Goal: Communication & Community: Answer question/provide support

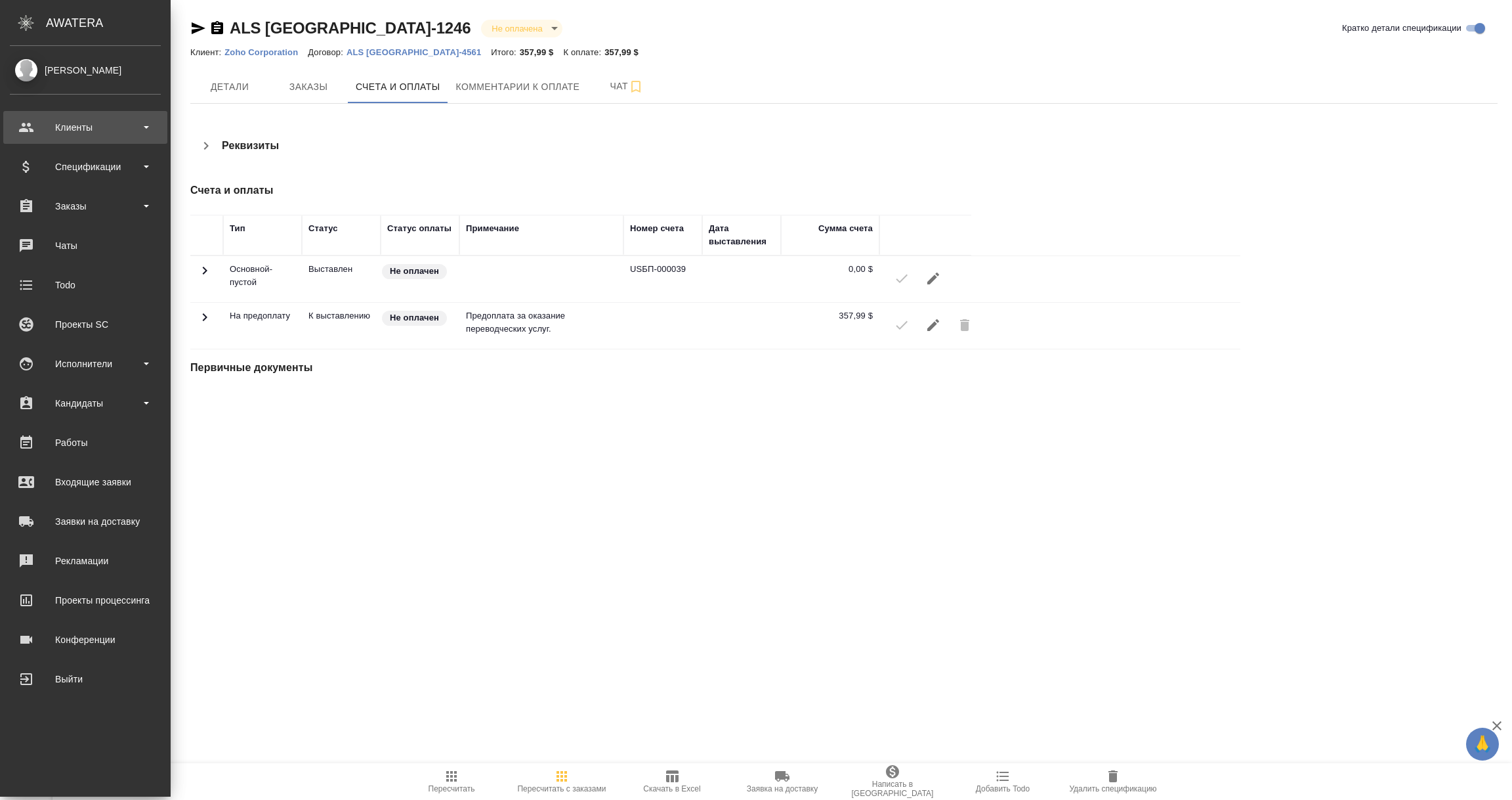
click at [87, 129] on div "Клиенты" at bounding box center [85, 128] width 151 height 20
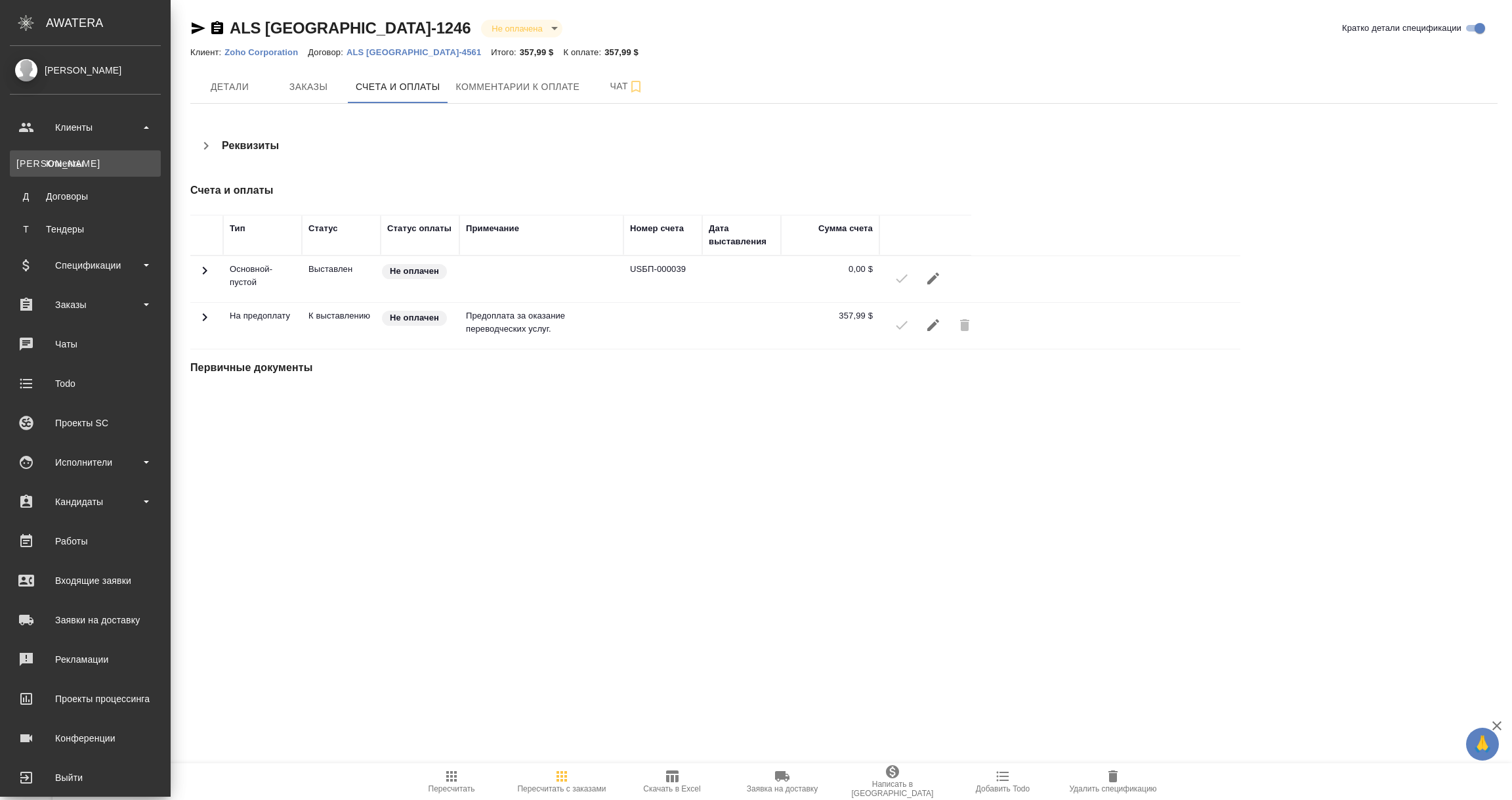
click at [85, 164] on div "Клиенты" at bounding box center [85, 164] width 138 height 13
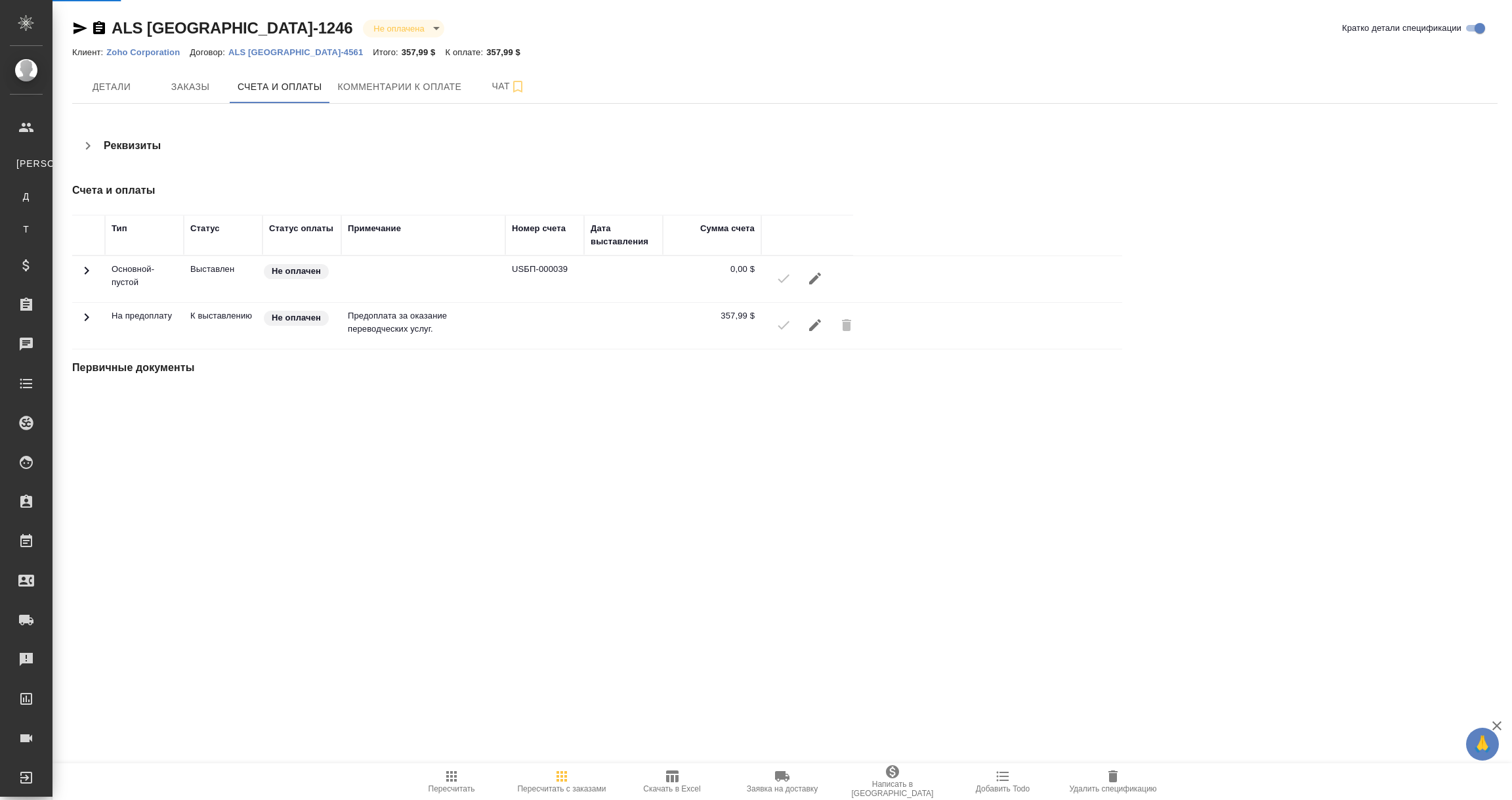
select select "RU"
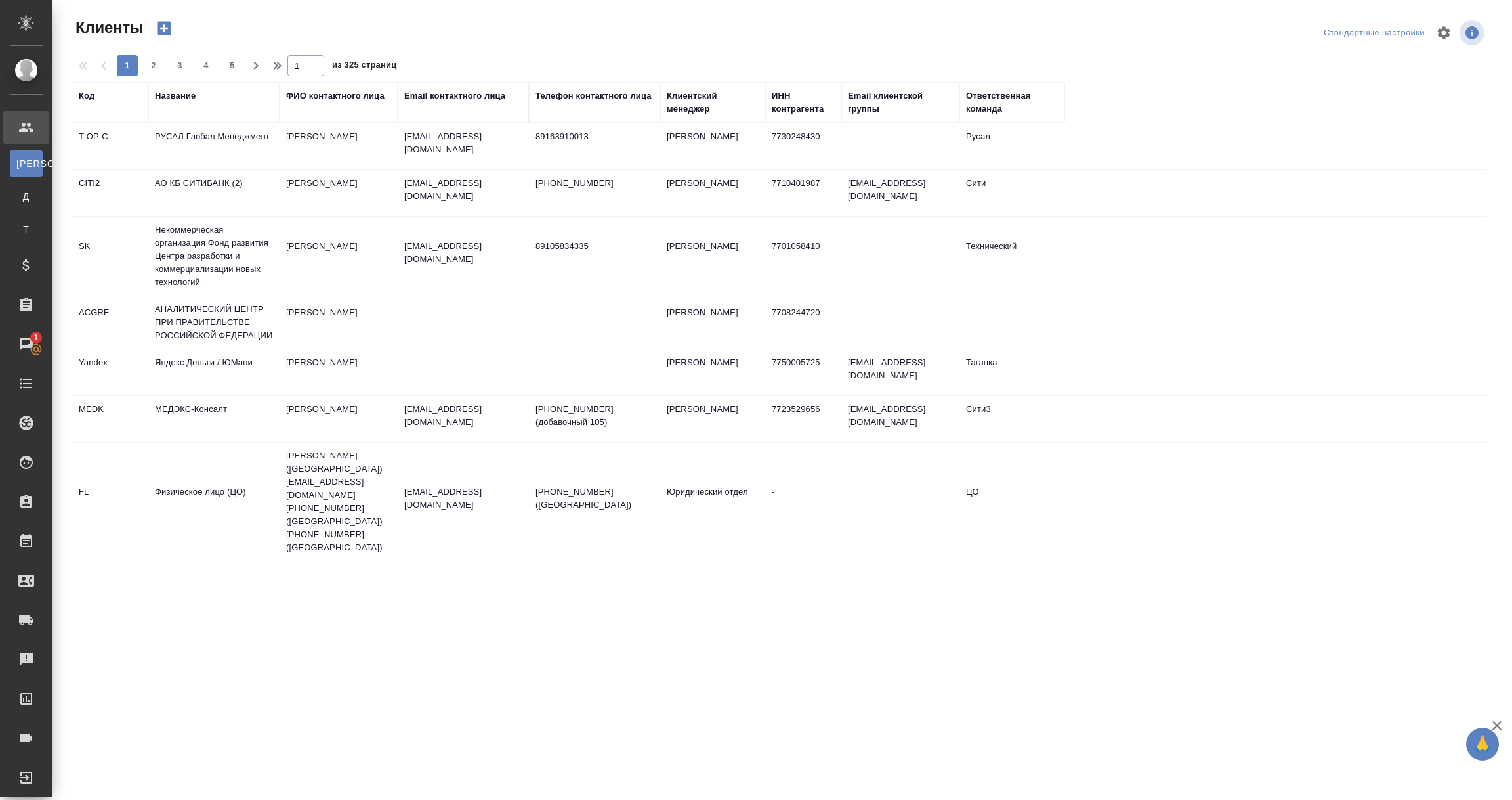
click at [171, 97] on div "Название" at bounding box center [175, 96] width 41 height 13
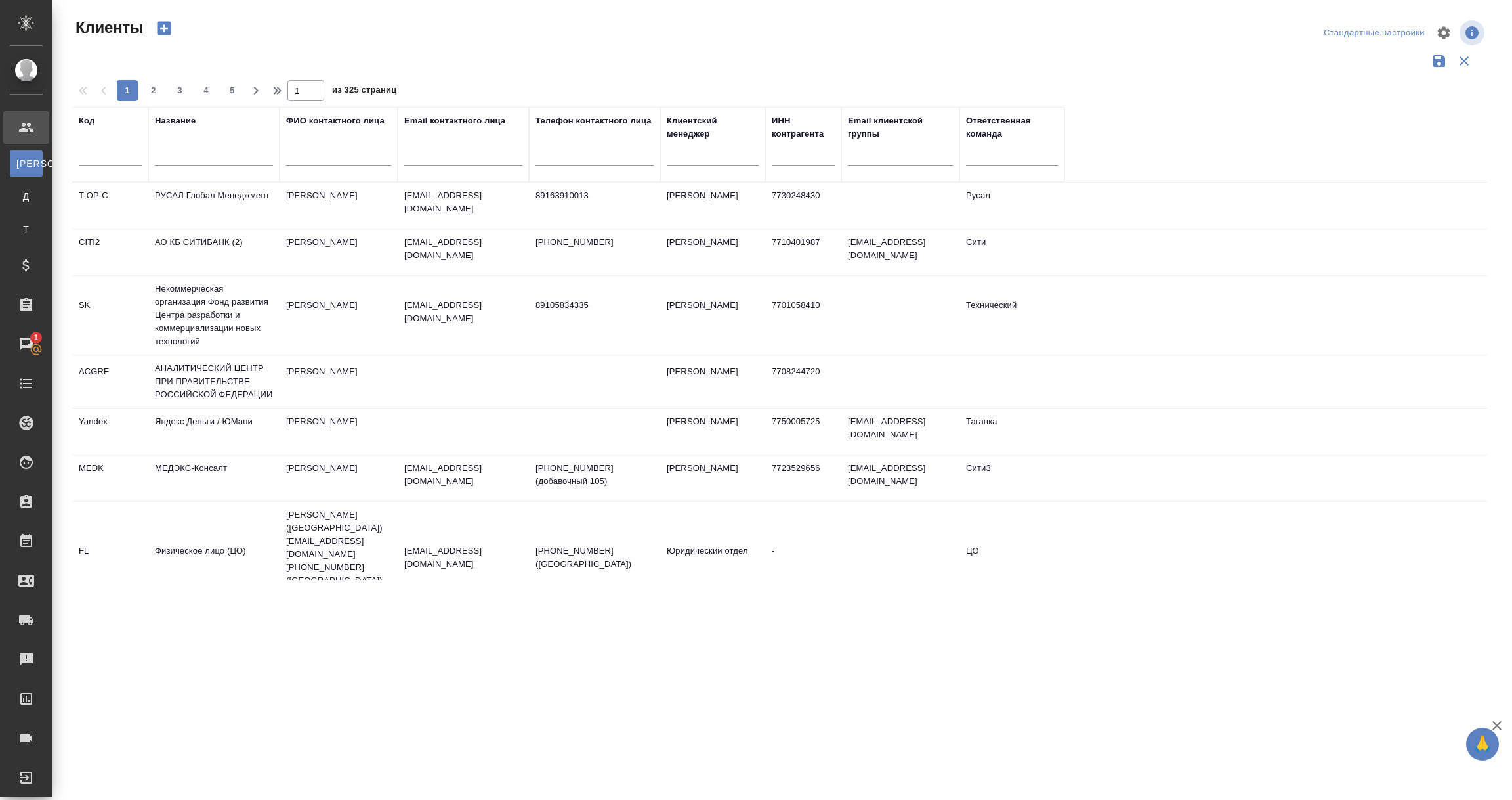
click at [173, 159] on input "text" at bounding box center [214, 156] width 118 height 16
paste input "КрафтХайнц Восток"
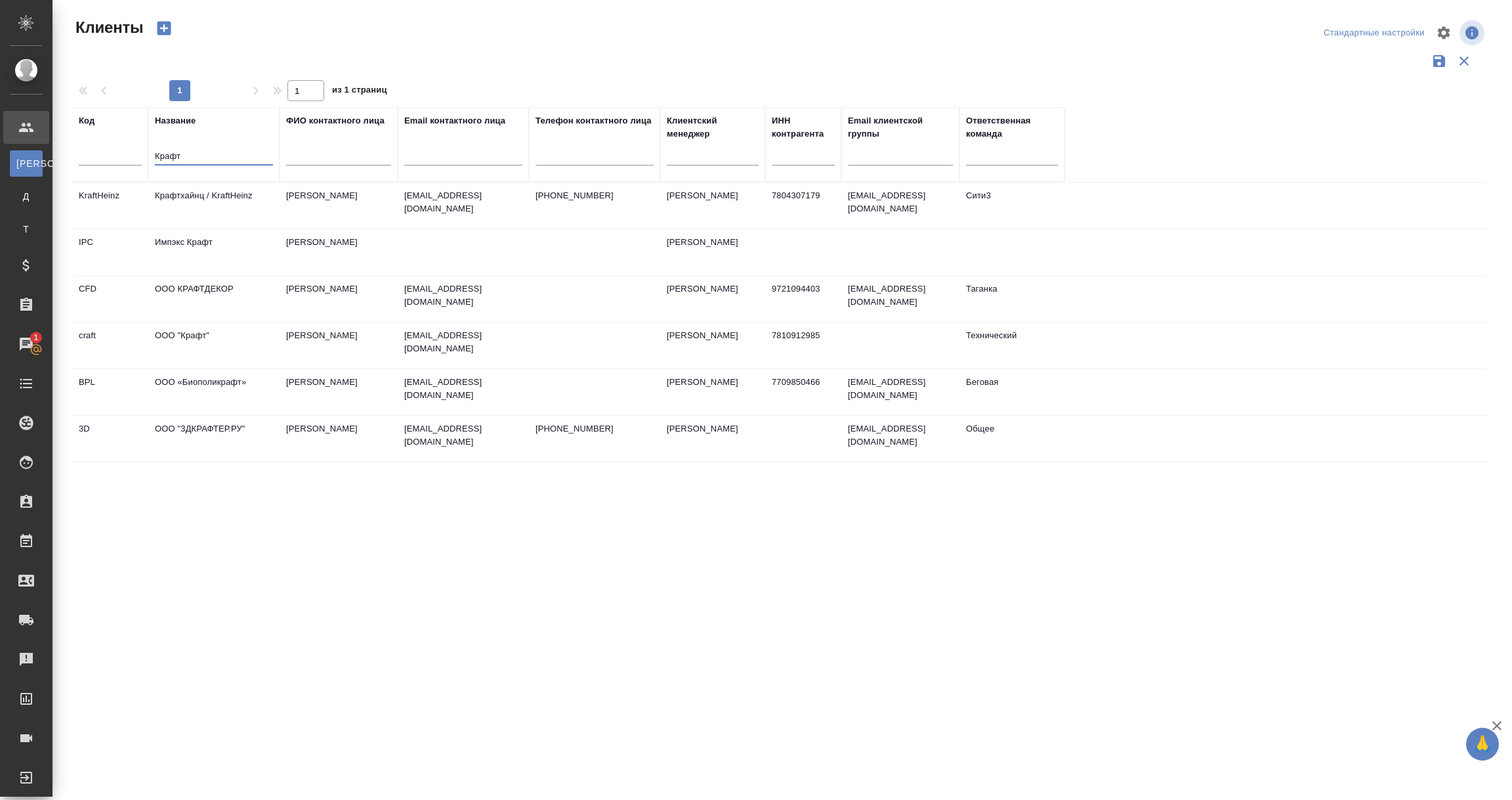
type input "Крафт"
click at [185, 214] on td "Крафтхайнц / KraftHeinz" at bounding box center [214, 205] width 131 height 46
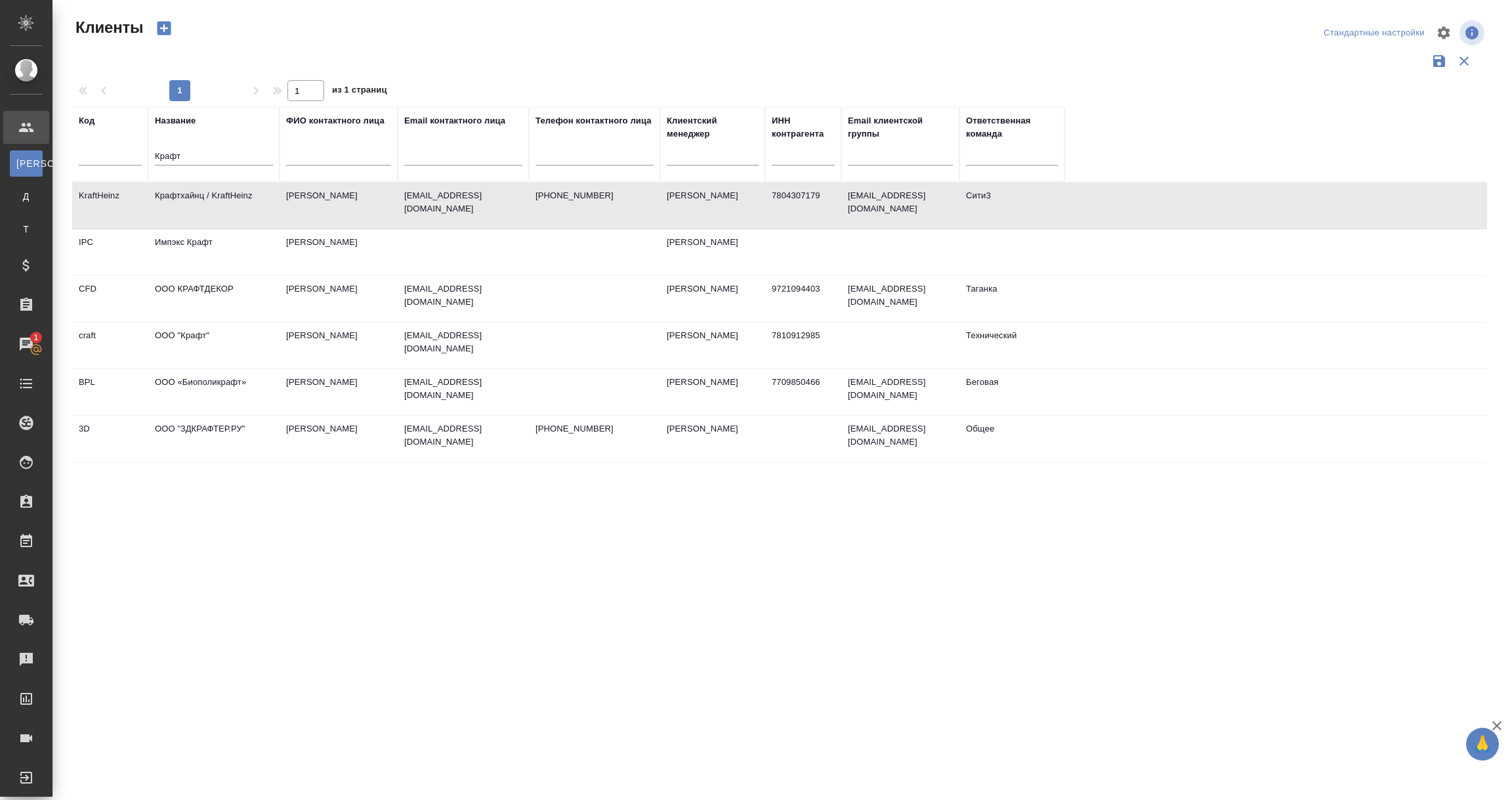
click at [185, 214] on td "Крафтхайнц / KraftHeinz" at bounding box center [214, 205] width 131 height 46
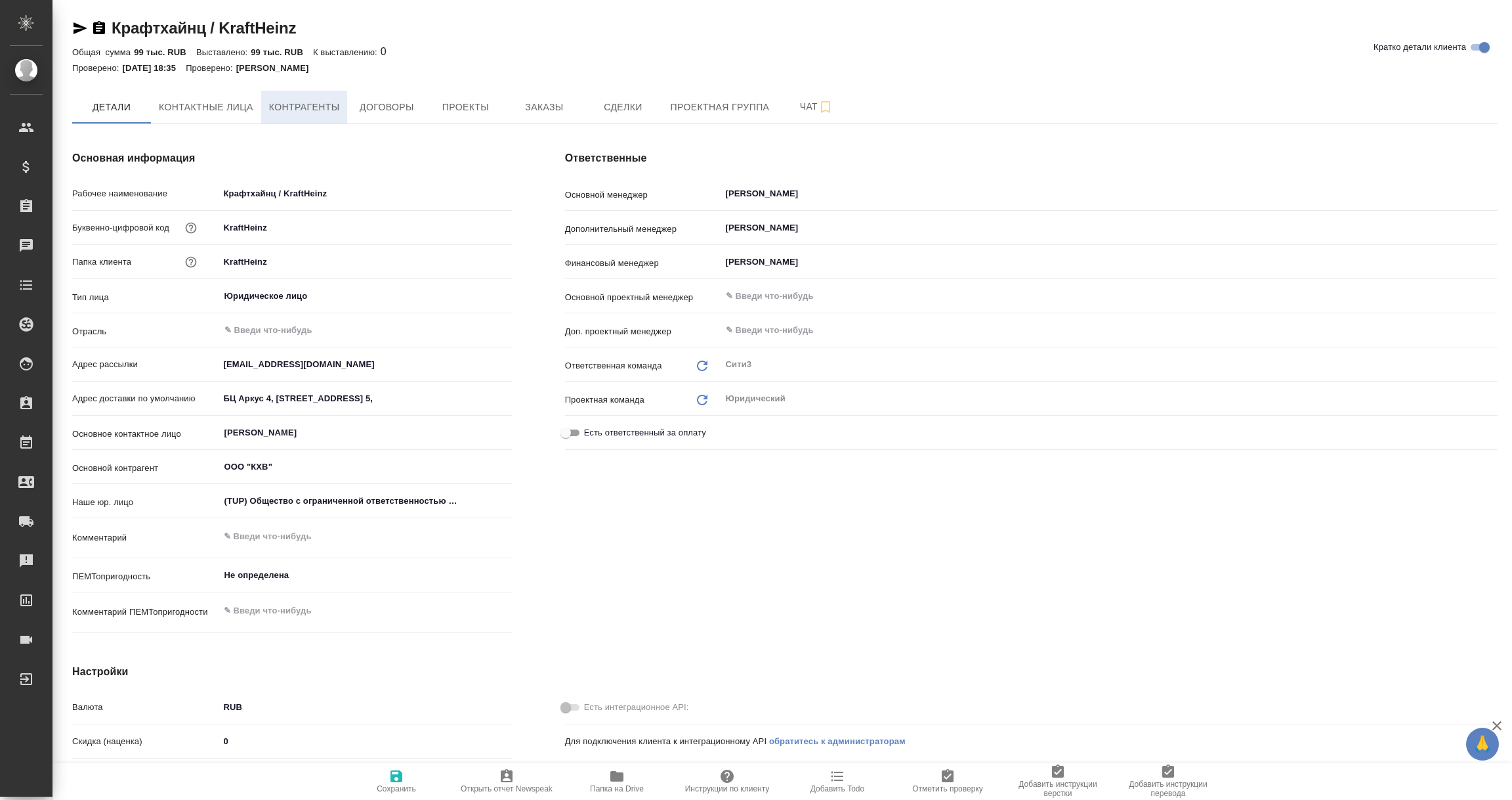
click at [302, 111] on span "Контрагенты" at bounding box center [304, 107] width 71 height 16
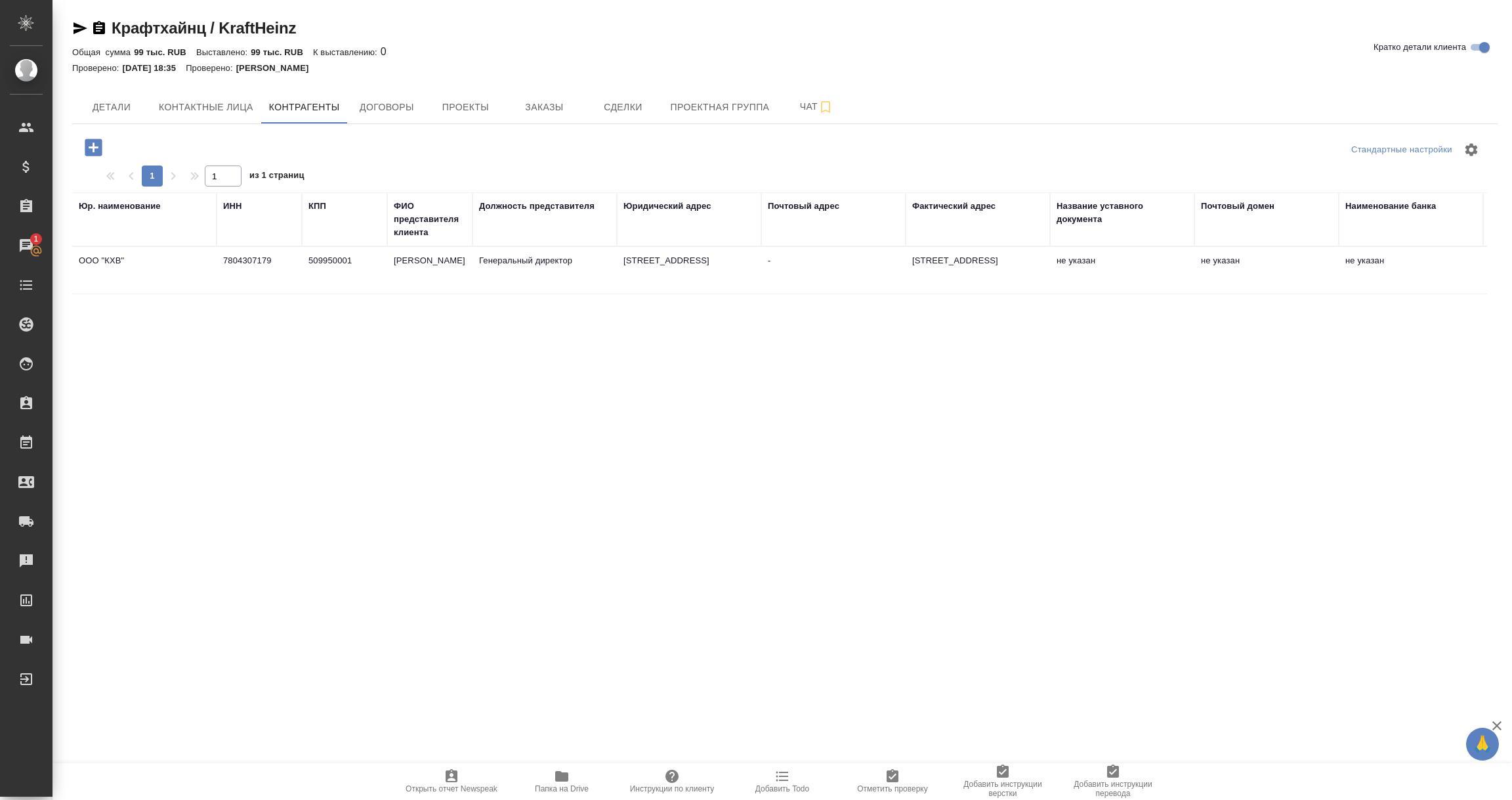
click at [241, 274] on td "7804307179" at bounding box center [259, 270] width 85 height 46
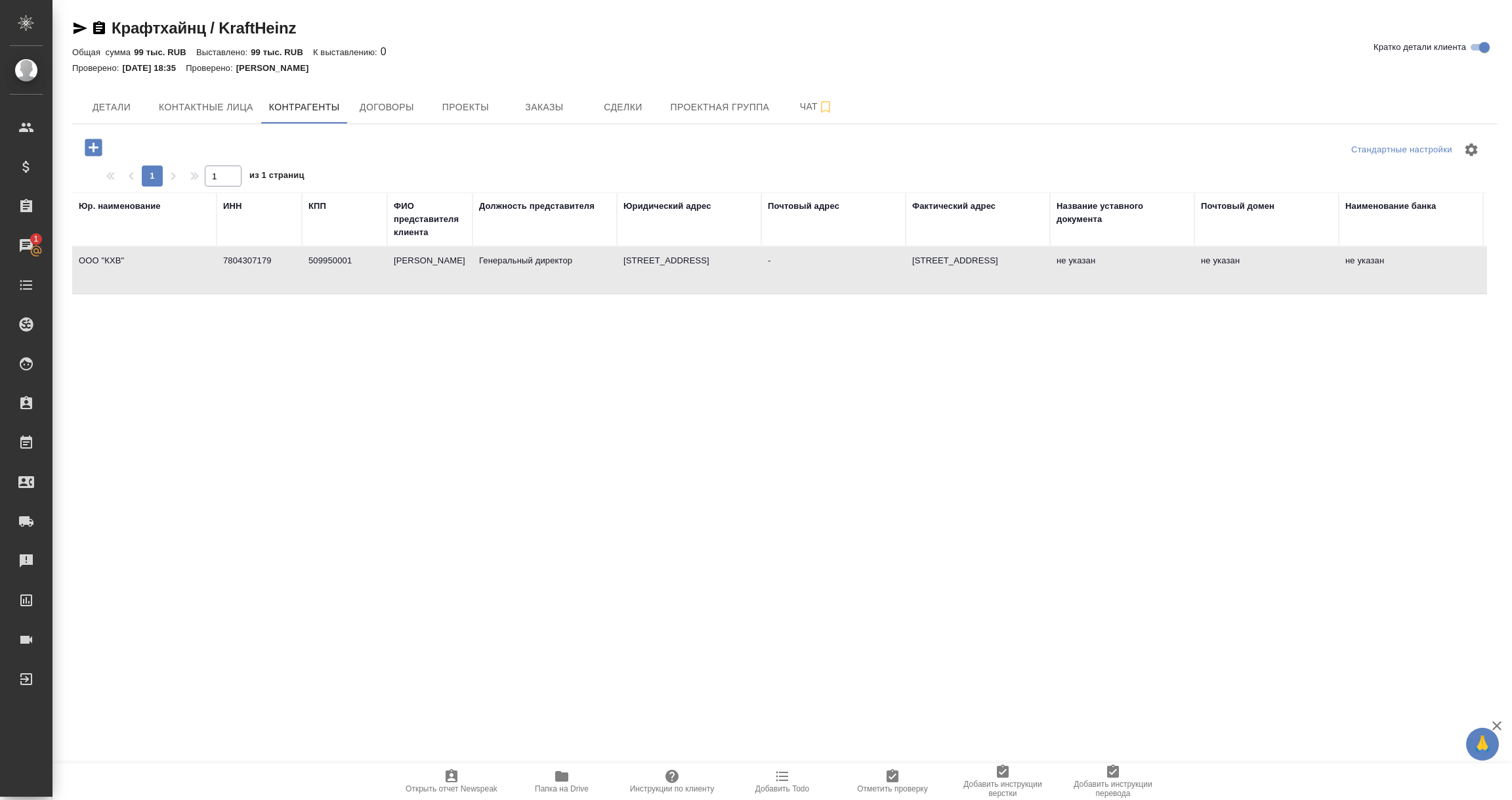
click at [241, 274] on td "7804307179" at bounding box center [259, 270] width 85 height 46
type textarea "ООО "КХВ""
type input "7804307179"
type input "509950001"
type input "Гурьев Антон Сергеевич"
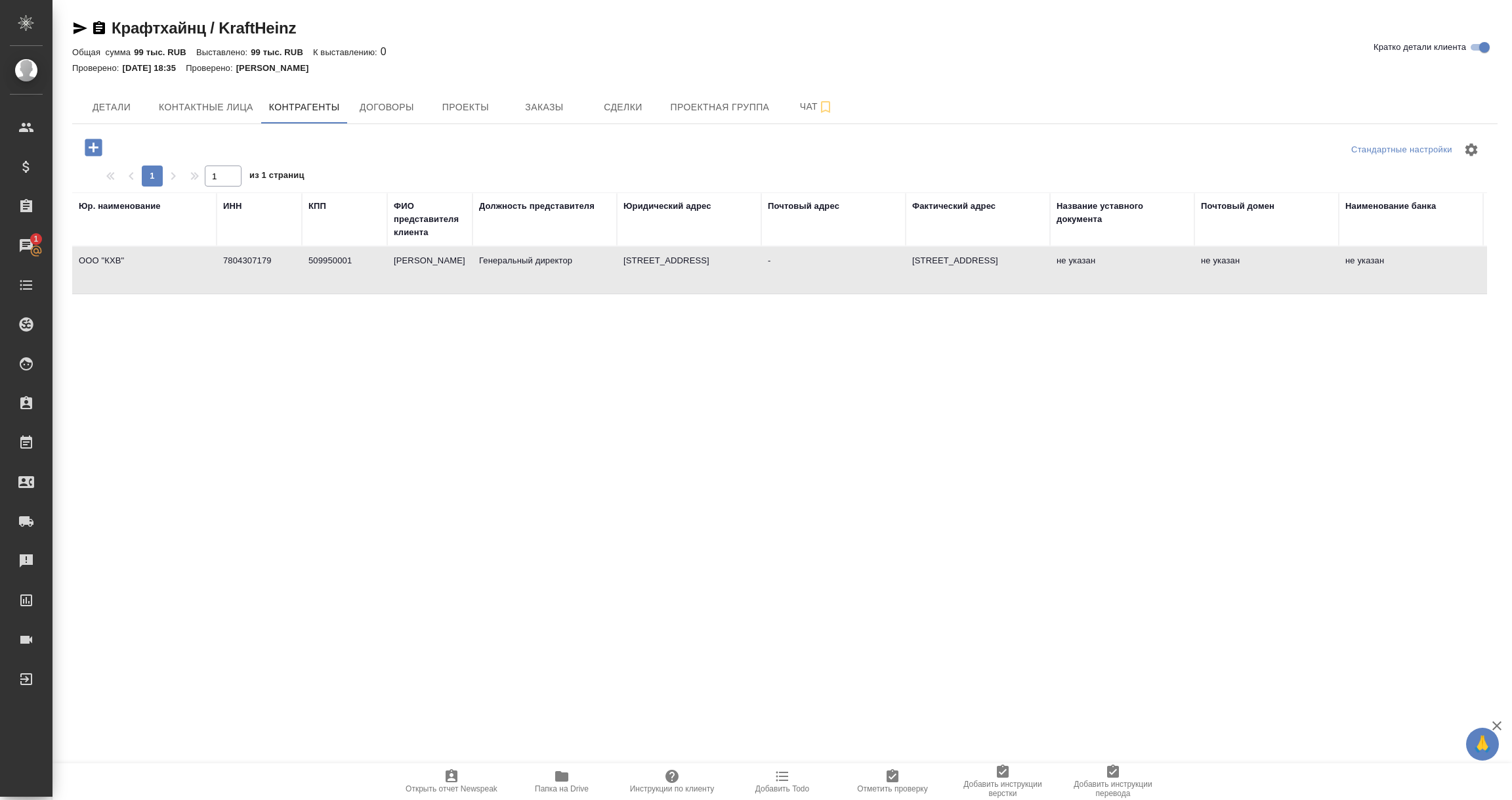
type input "Генеральный директор"
type textarea "187330, Ленинградская область, Кировский район, Отрадное город, Центральная ули…"
type textarea "-"
type textarea "187330, Ленинградская область, Кировский район, Отрадное город, Центральная ули…"
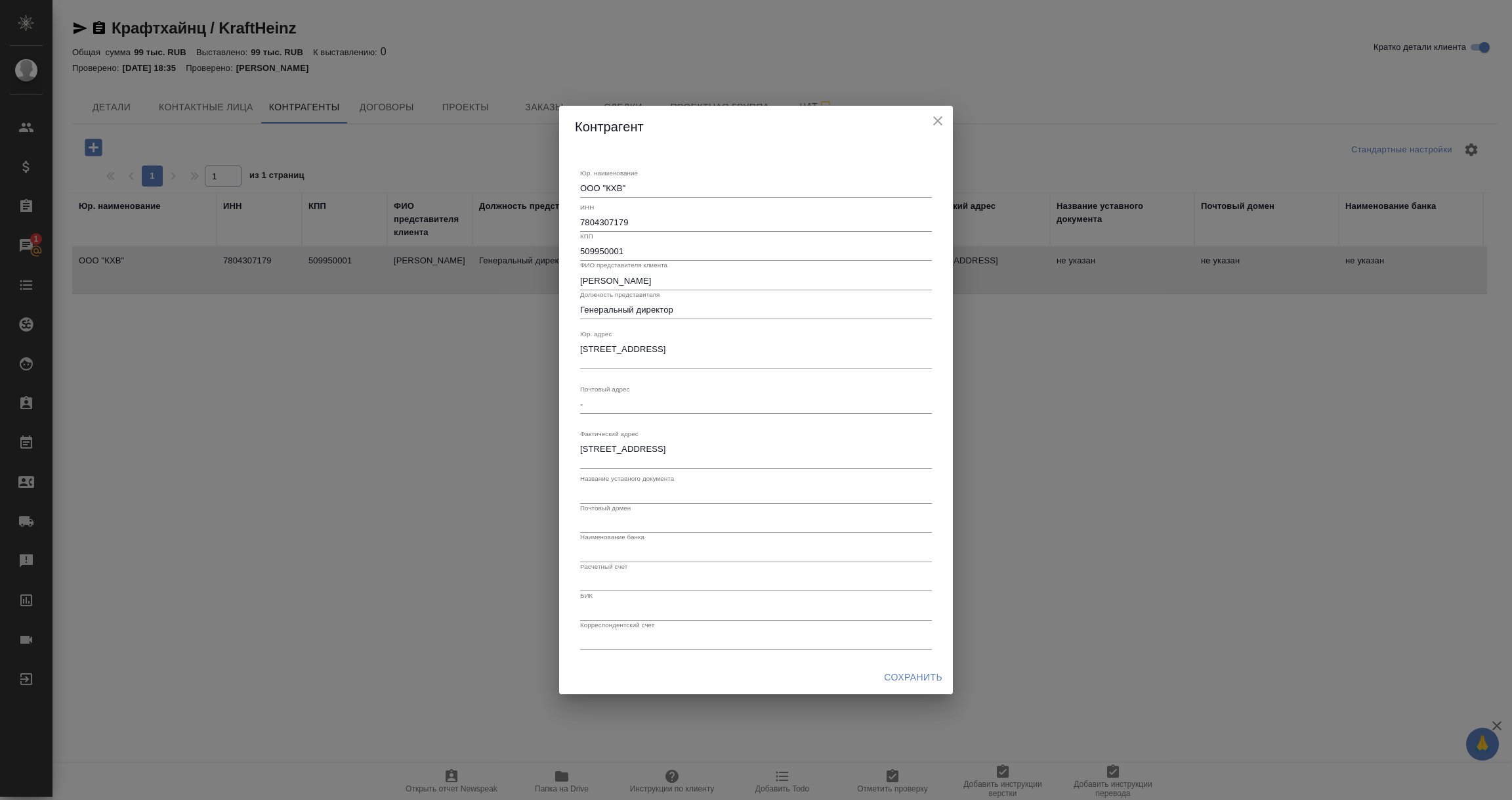
click at [604, 223] on input "7804307179" at bounding box center [756, 223] width 352 height 18
click at [278, 492] on div "Контрагент Юр. наименование ООО "КХВ" x ИНН 7804307179 КПП 509950001 ФИО предст…" at bounding box center [756, 400] width 1512 height 800
click at [940, 120] on icon "close" at bounding box center [938, 121] width 16 height 16
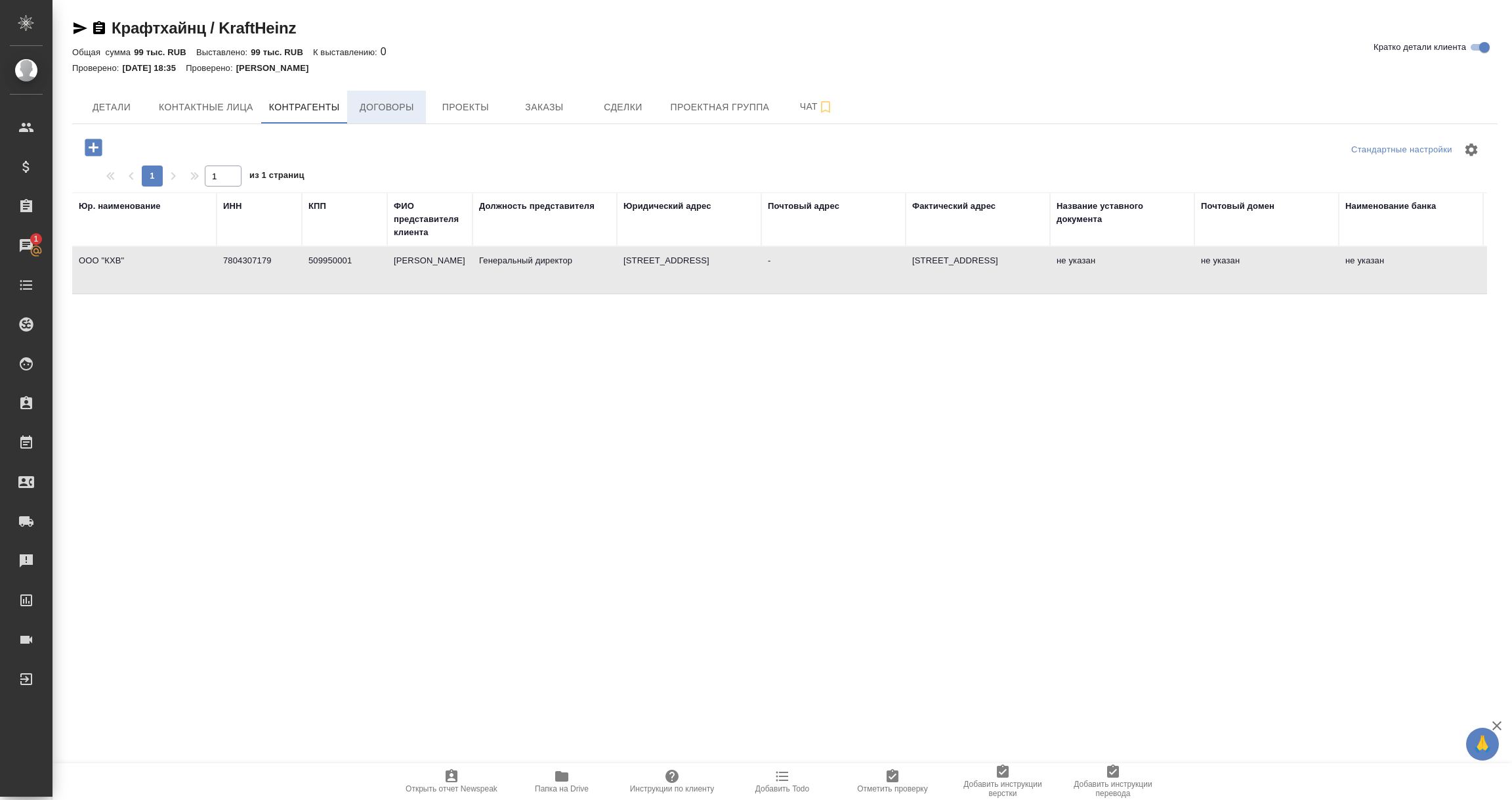
click at [397, 104] on span "Договоры" at bounding box center [386, 107] width 63 height 16
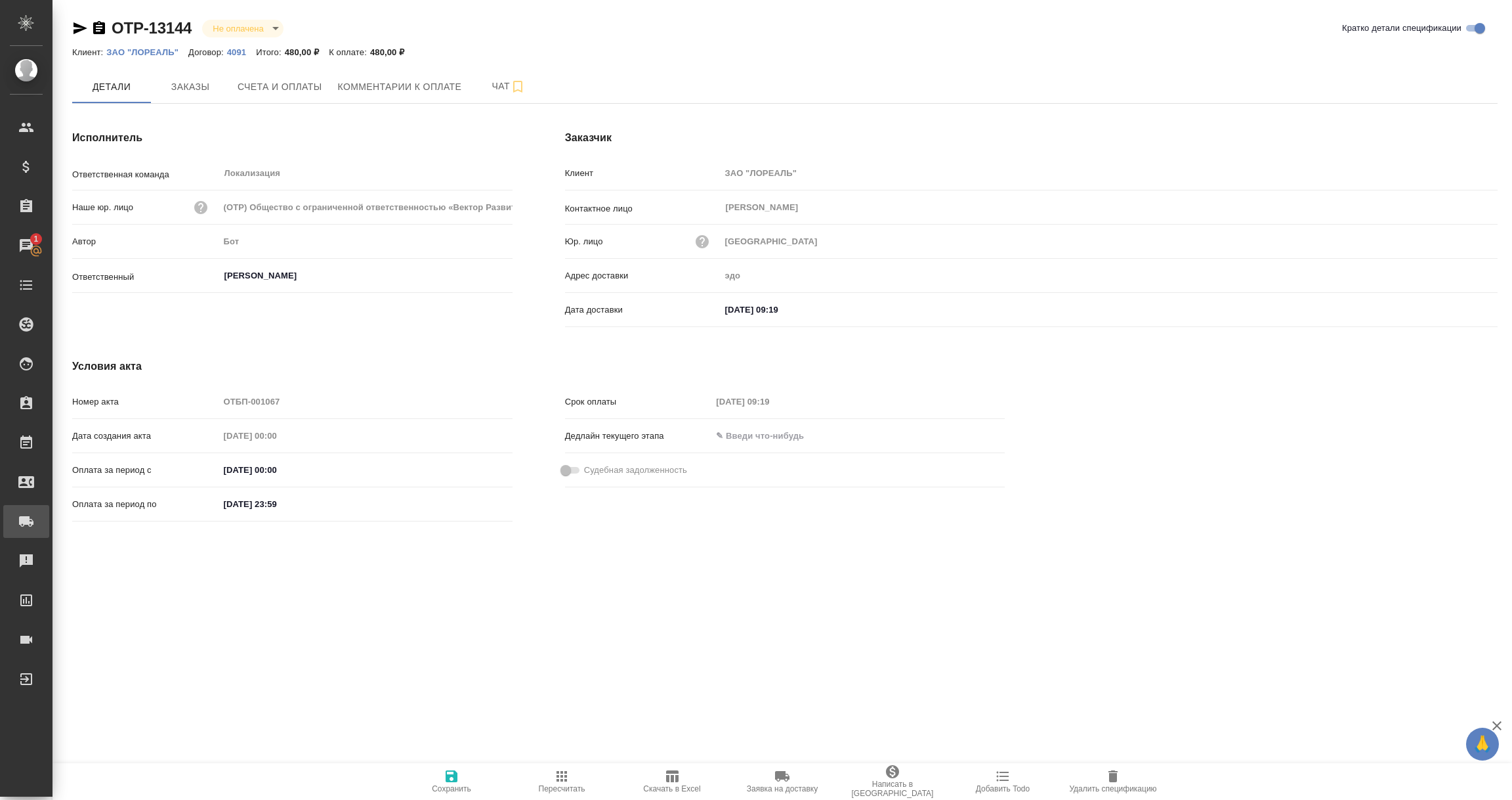
click at [26, 523] on div "Заявки на доставку" at bounding box center [10, 522] width 33 height 20
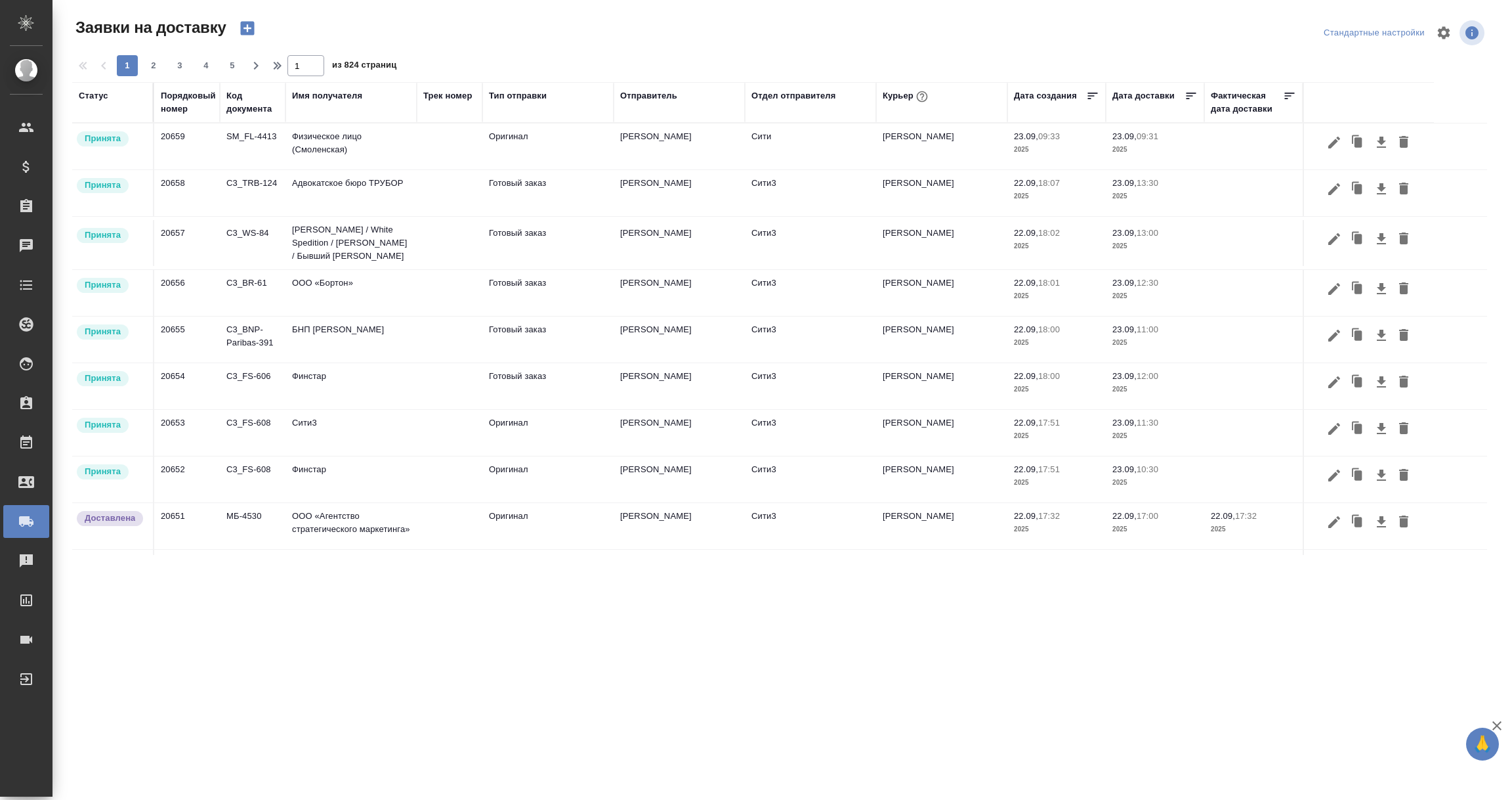
click at [312, 97] on div "Имя получателя" at bounding box center [328, 96] width 70 height 13
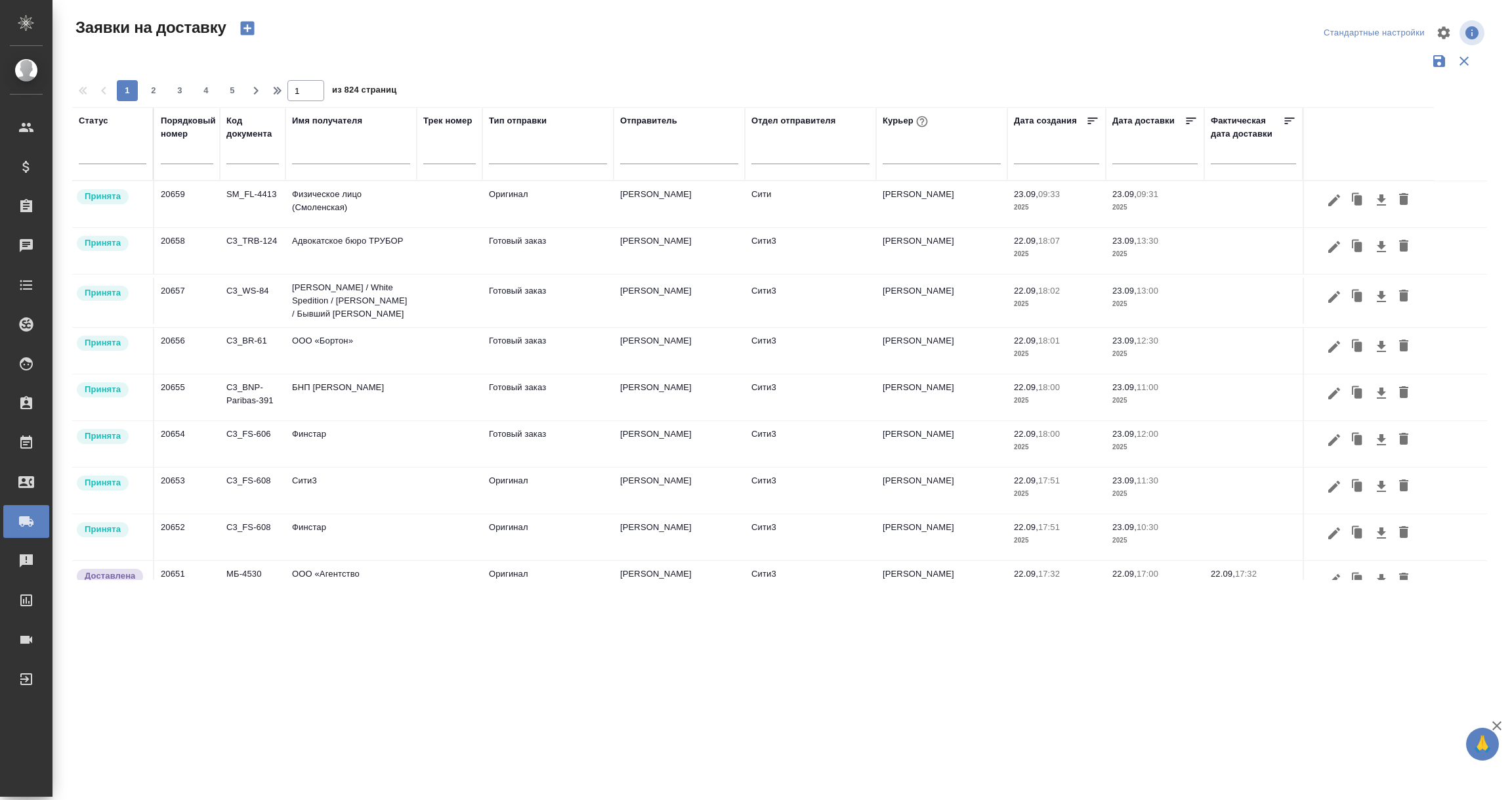
click at [306, 157] on input "text" at bounding box center [352, 155] width 118 height 16
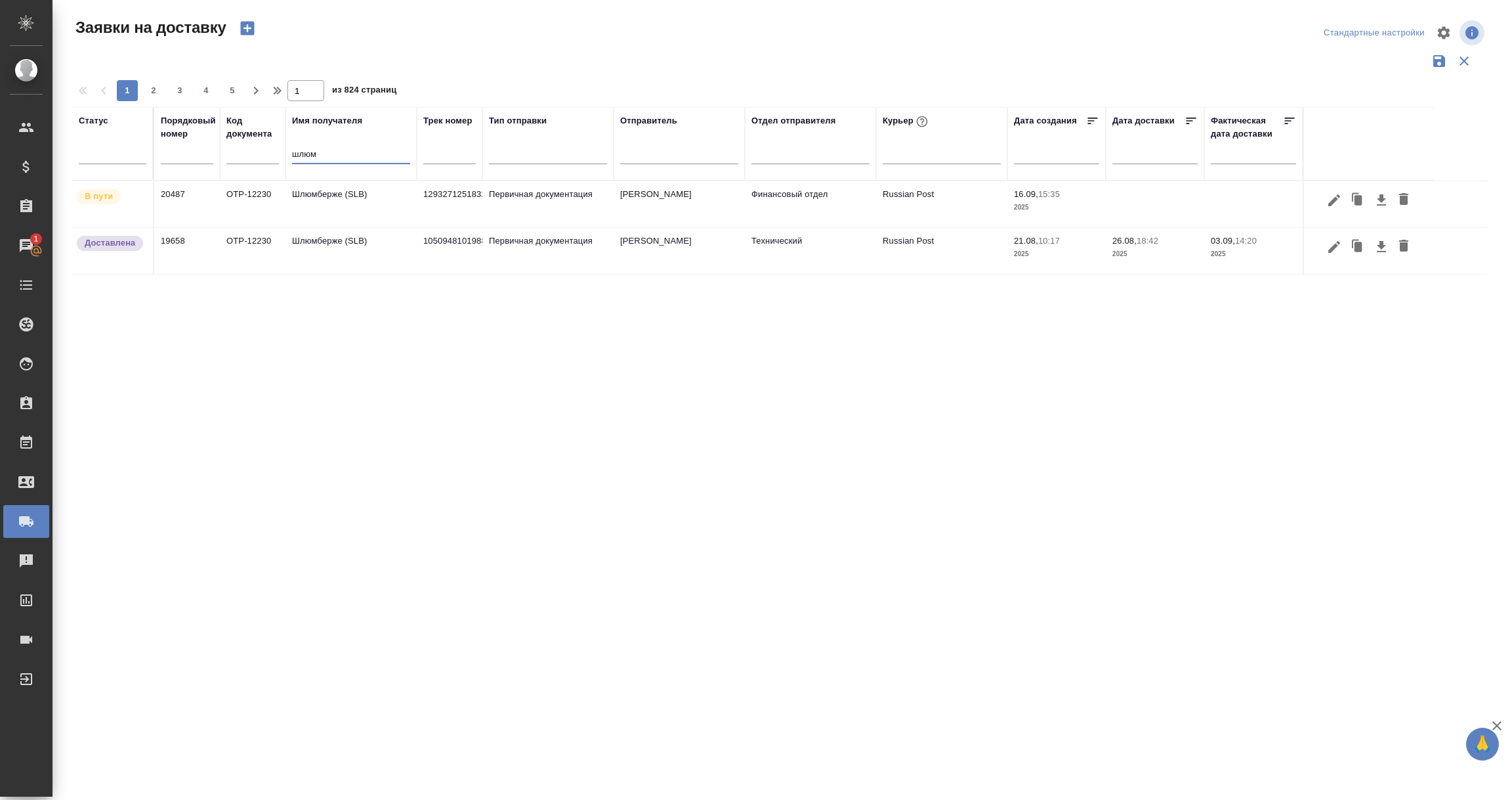
type input "шлюм"
click at [351, 200] on td "Шлюмберже (SLB)" at bounding box center [351, 204] width 131 height 46
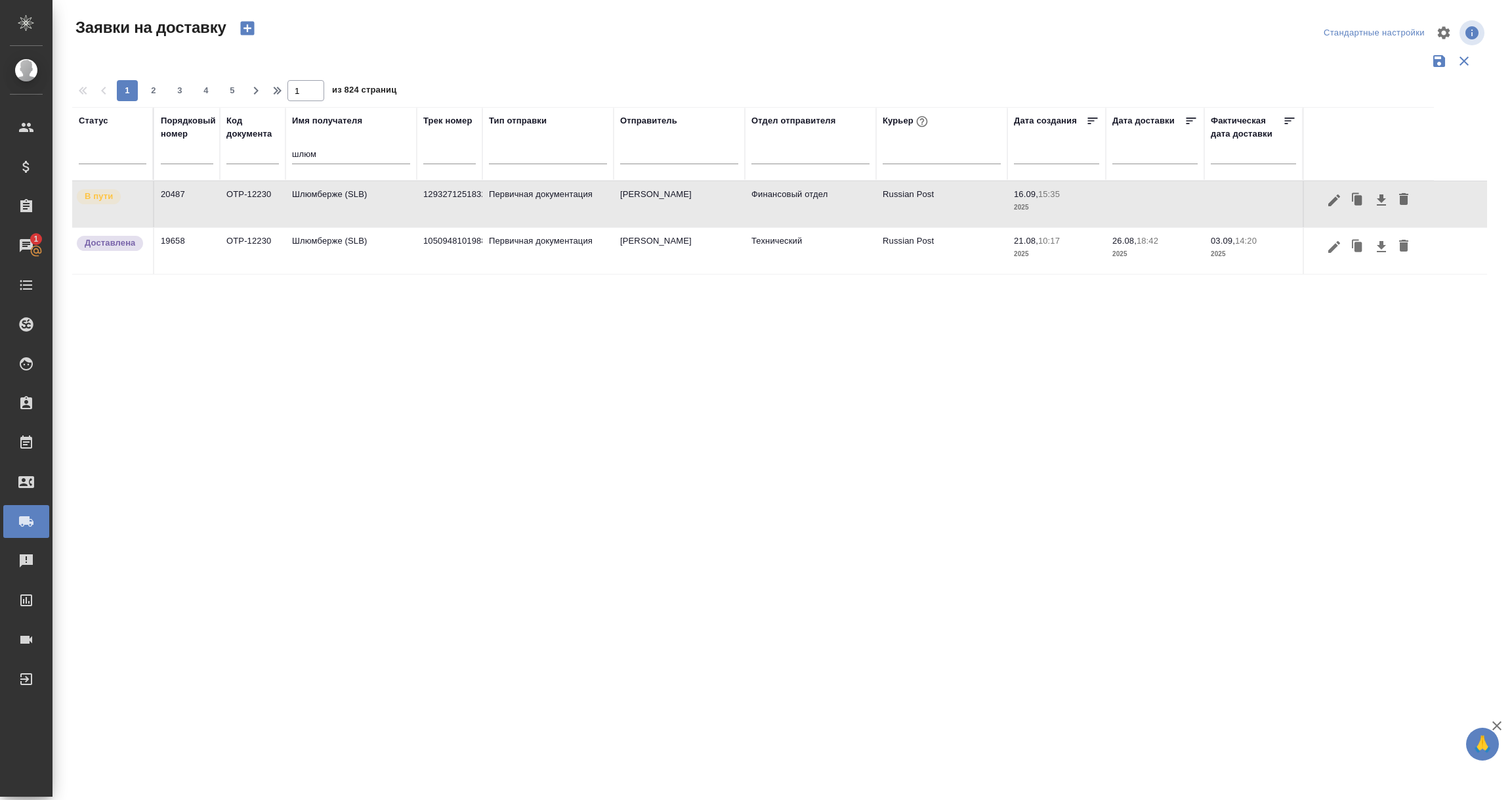
click at [351, 200] on td "Шлюмберже (SLB)" at bounding box center [351, 204] width 131 height 46
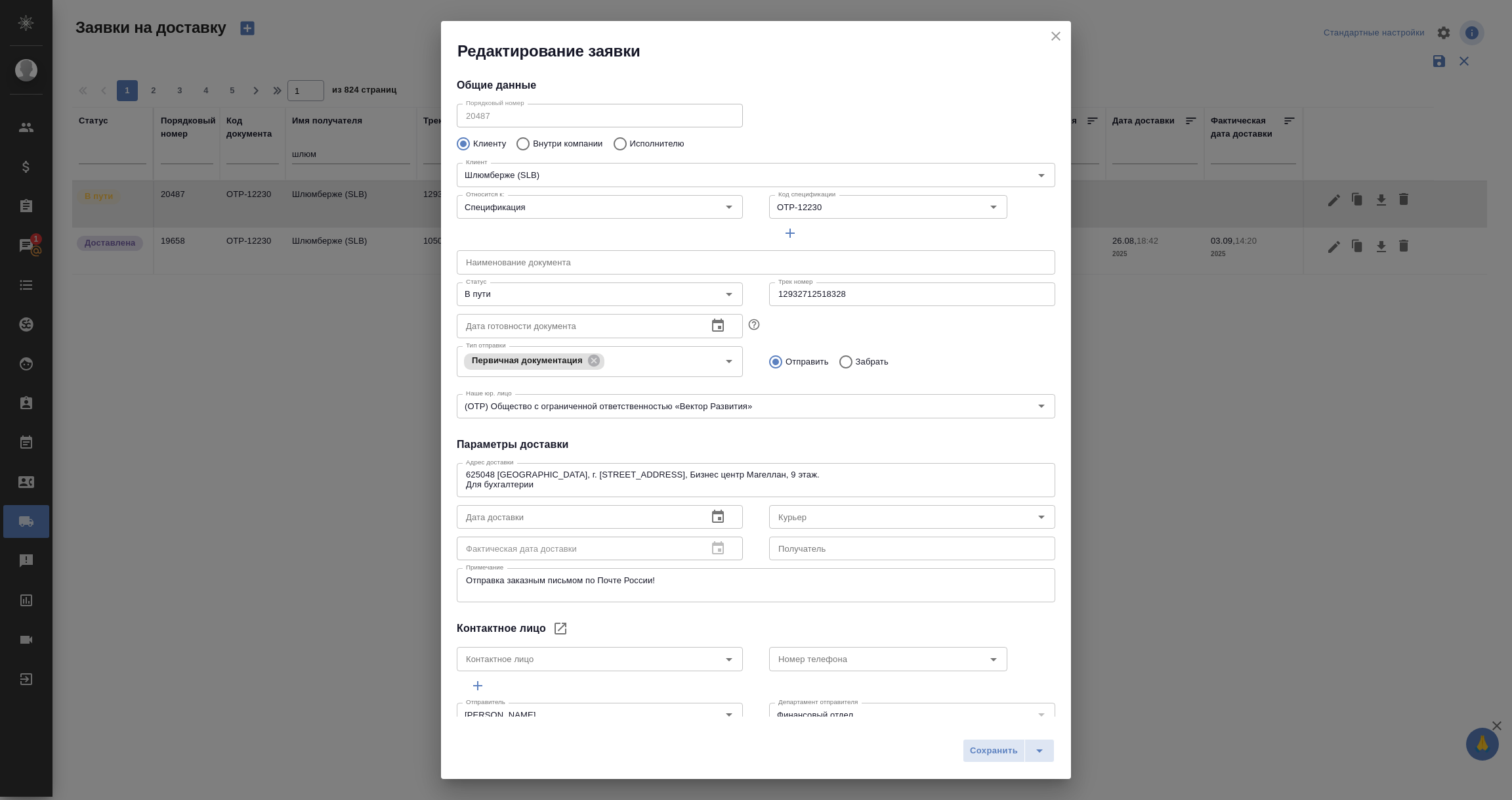
type input "Russian Post"
type input "Юдинцова Виктория"
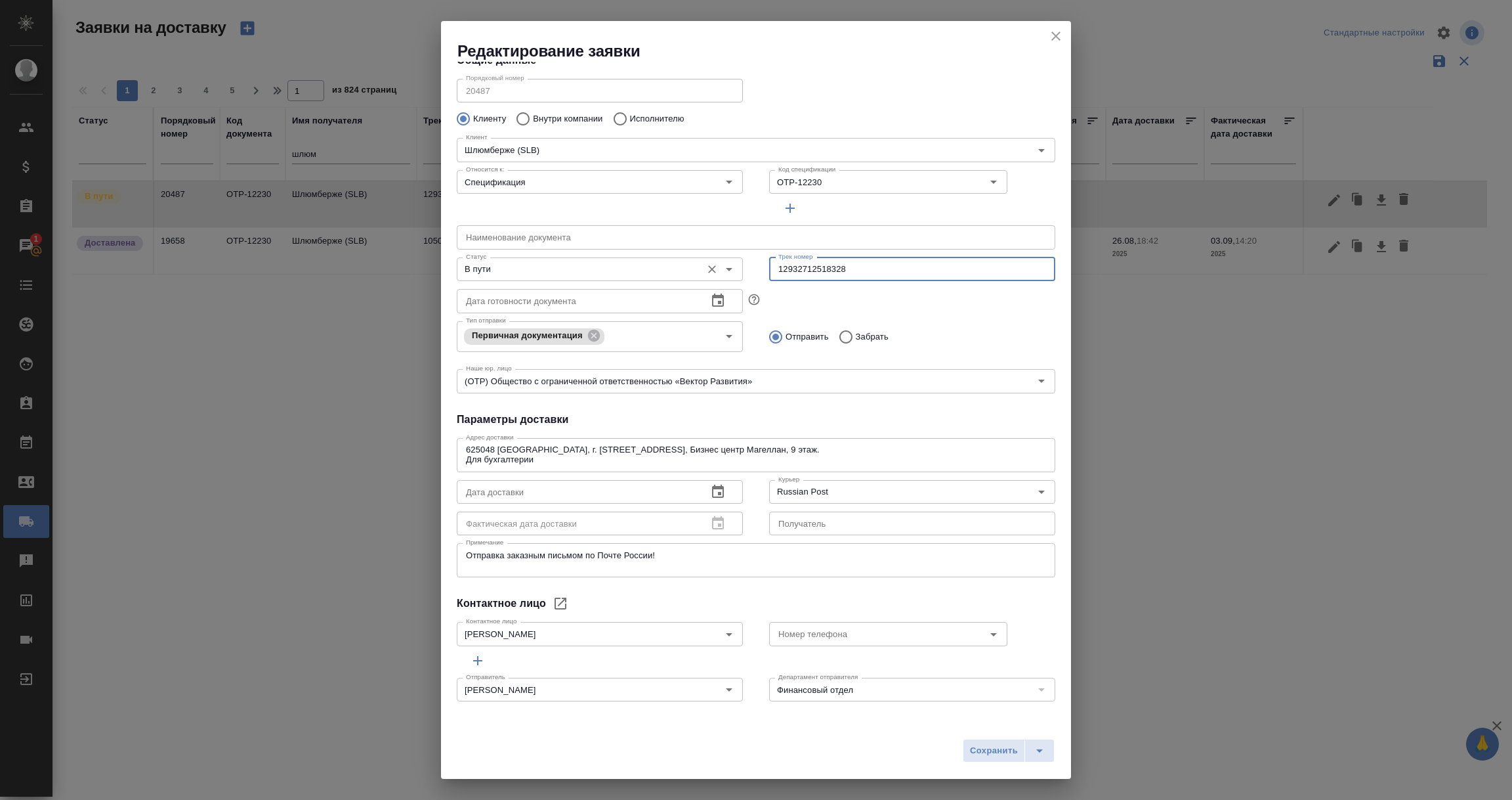
drag, startPoint x: 841, startPoint y: 265, endPoint x: 678, endPoint y: 266, distance: 163.0
click at [678, 266] on div "Статус В пути Статус Трек номер 12932712518328 Трек номер" at bounding box center [756, 268] width 625 height 58
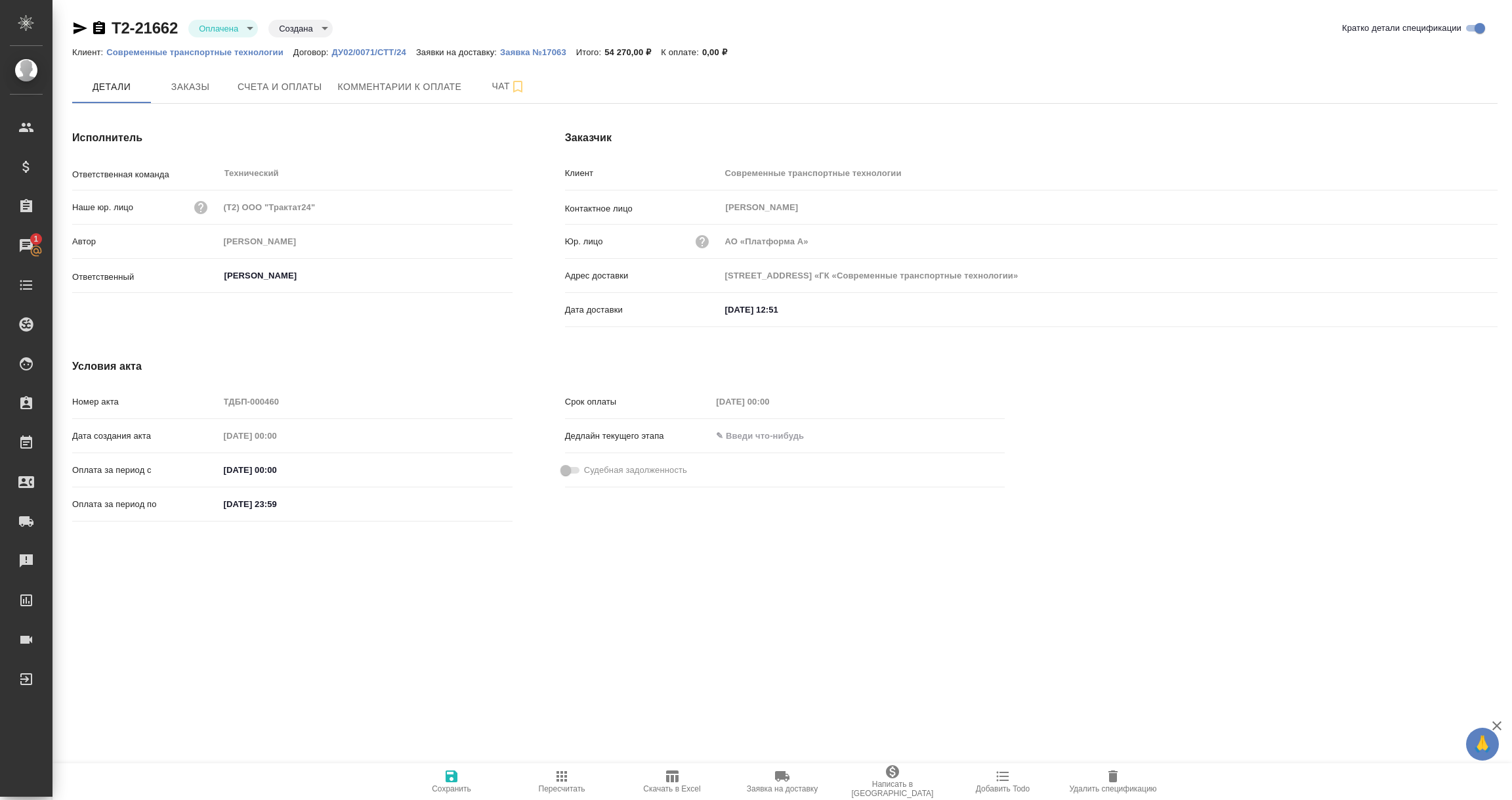
type input "603004, г Нижний Новгород, пр-кт Ленина, дом 107АО «ГК «Современные транспортны…"
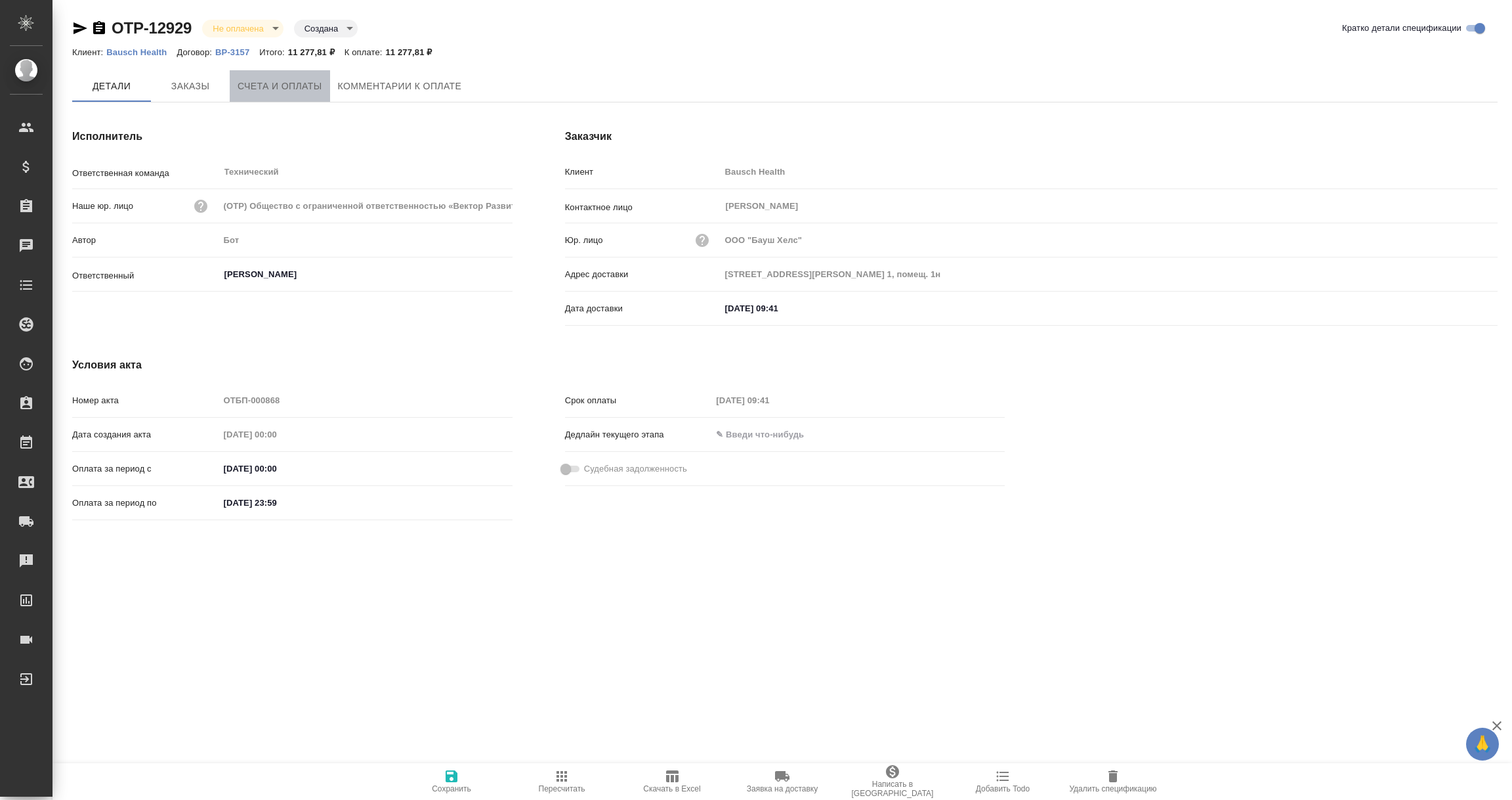
click at [288, 92] on span "Счета и оплаты" at bounding box center [280, 86] width 85 height 16
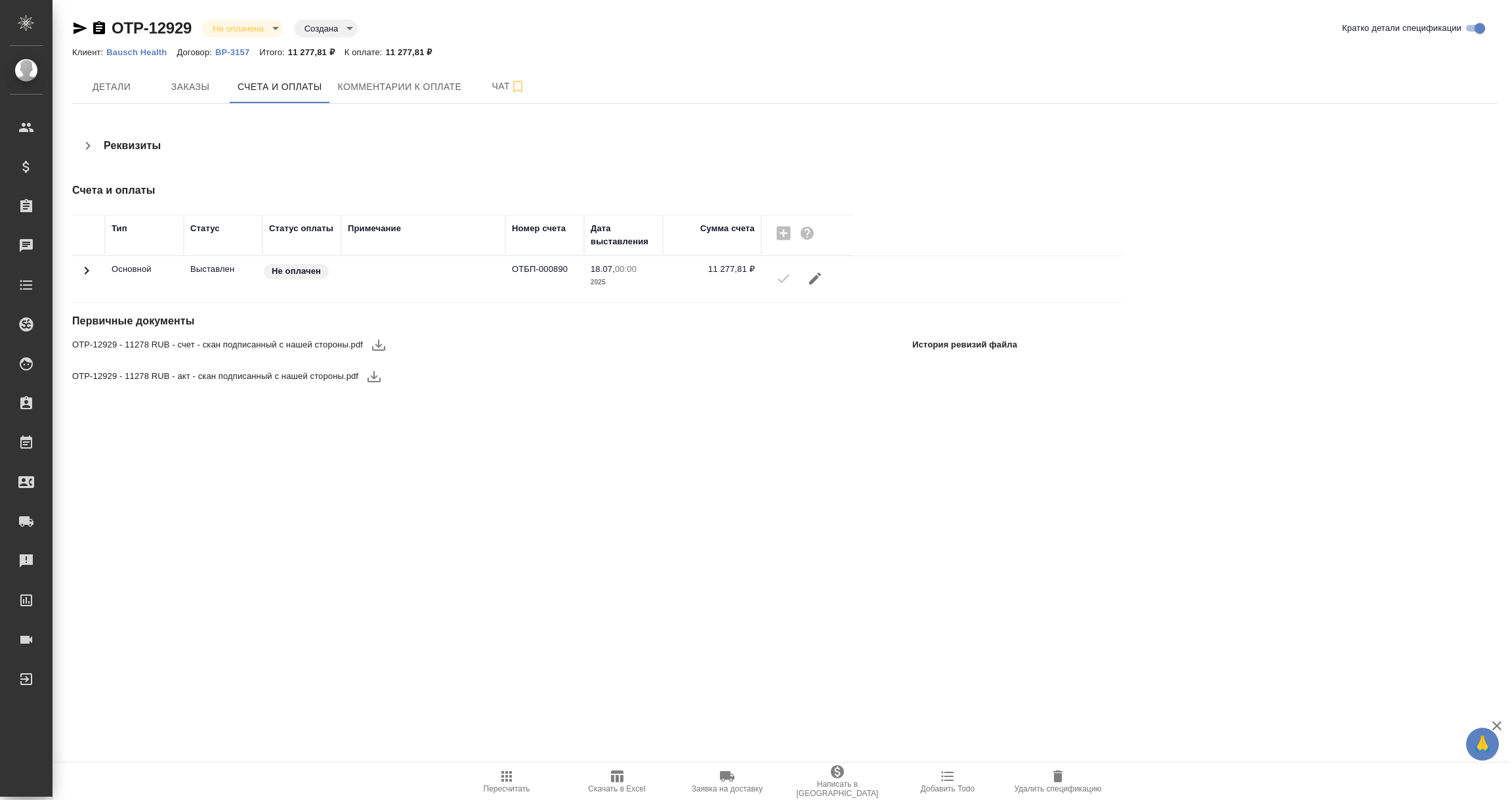
click at [383, 347] on icon "button" at bounding box center [378, 345] width 16 height 16
click at [373, 378] on icon "button" at bounding box center [374, 376] width 13 height 11
click at [379, 97] on button "Комментарии к оплате" at bounding box center [400, 87] width 140 height 33
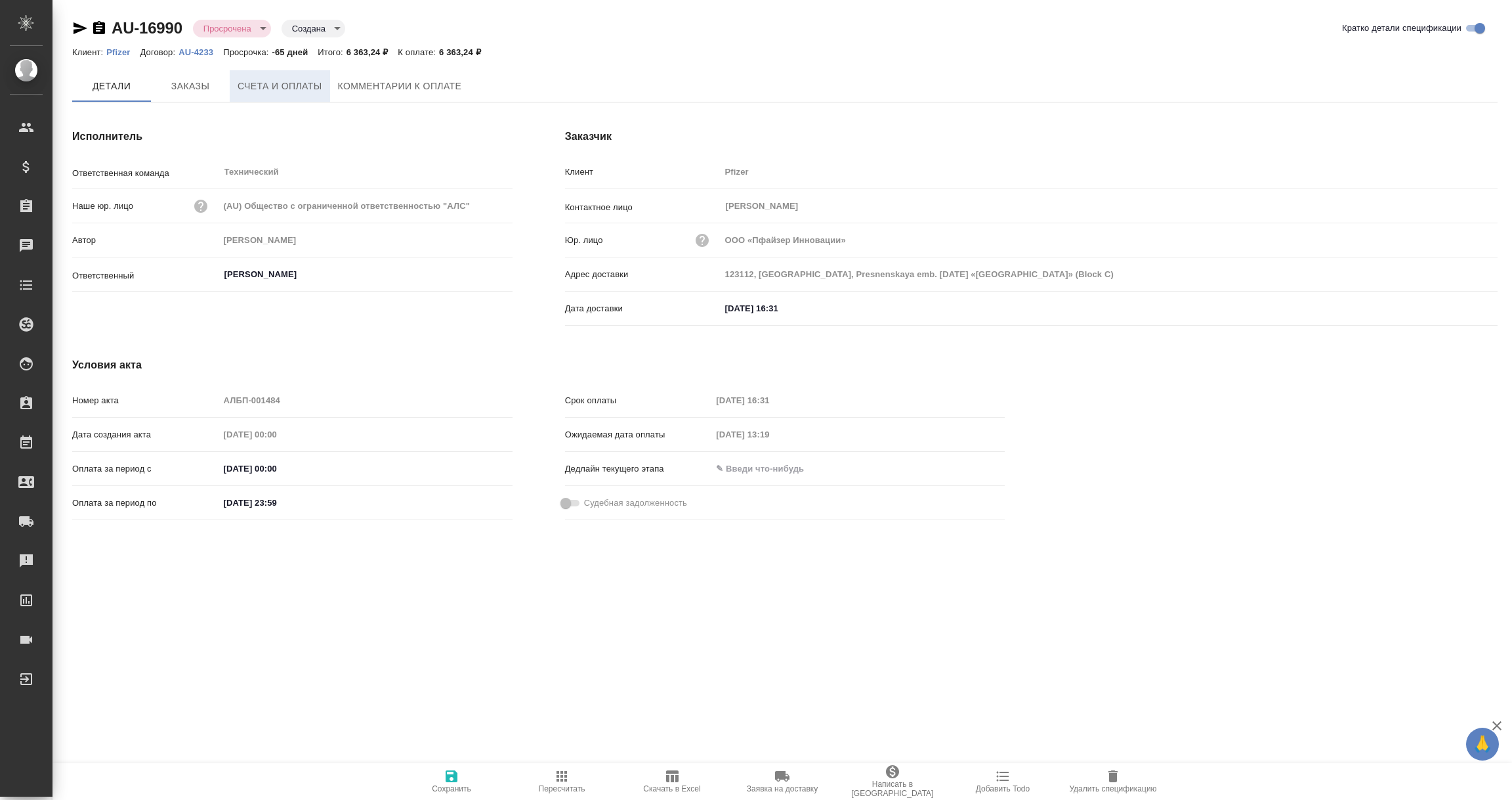
click at [262, 87] on span "Счета и оплаты" at bounding box center [280, 86] width 85 height 16
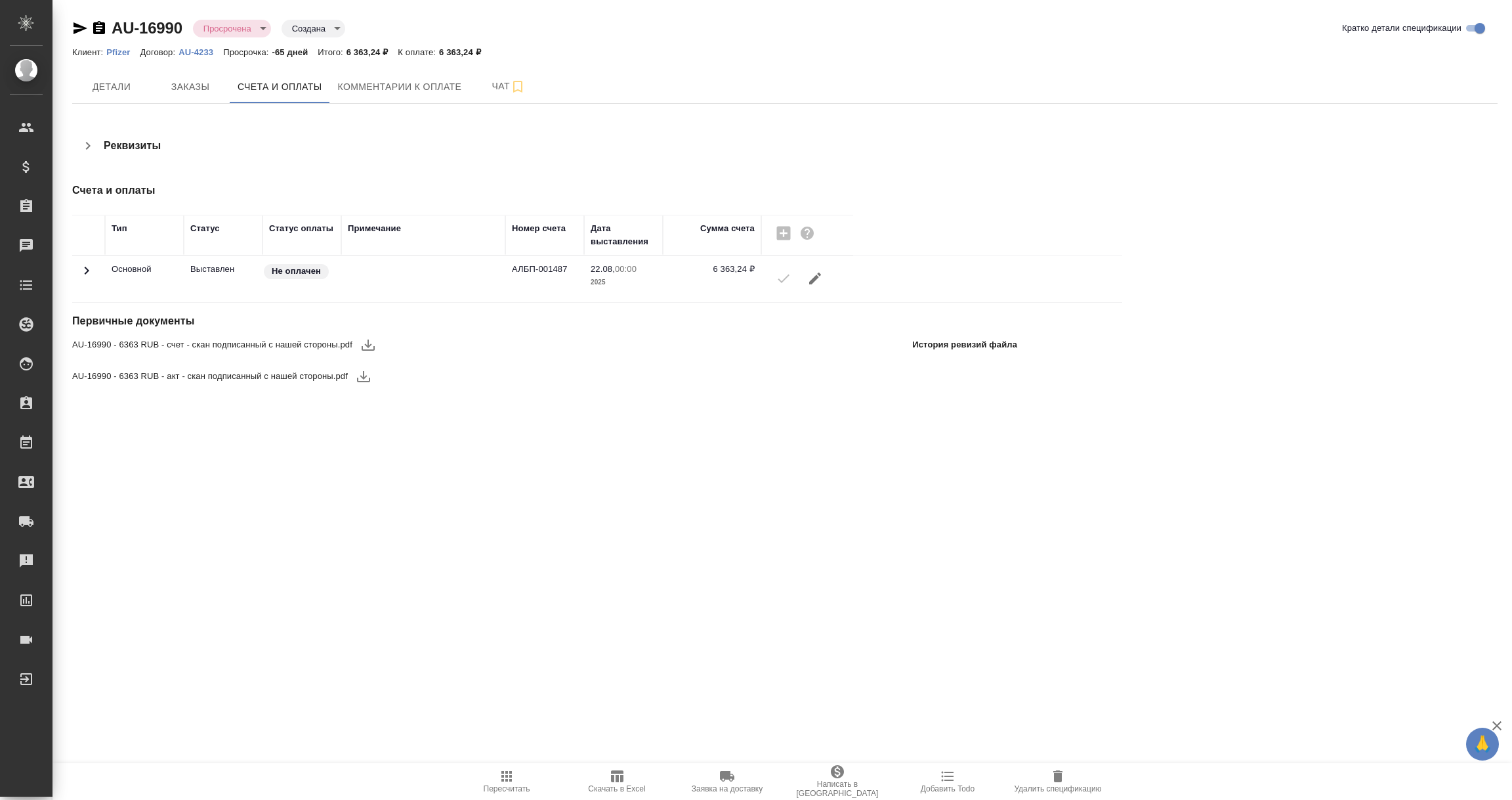
click at [367, 345] on icon "button" at bounding box center [368, 345] width 13 height 11
click at [361, 376] on icon "button" at bounding box center [364, 376] width 13 height 11
click at [99, 25] on icon "button" at bounding box center [99, 28] width 16 height 16
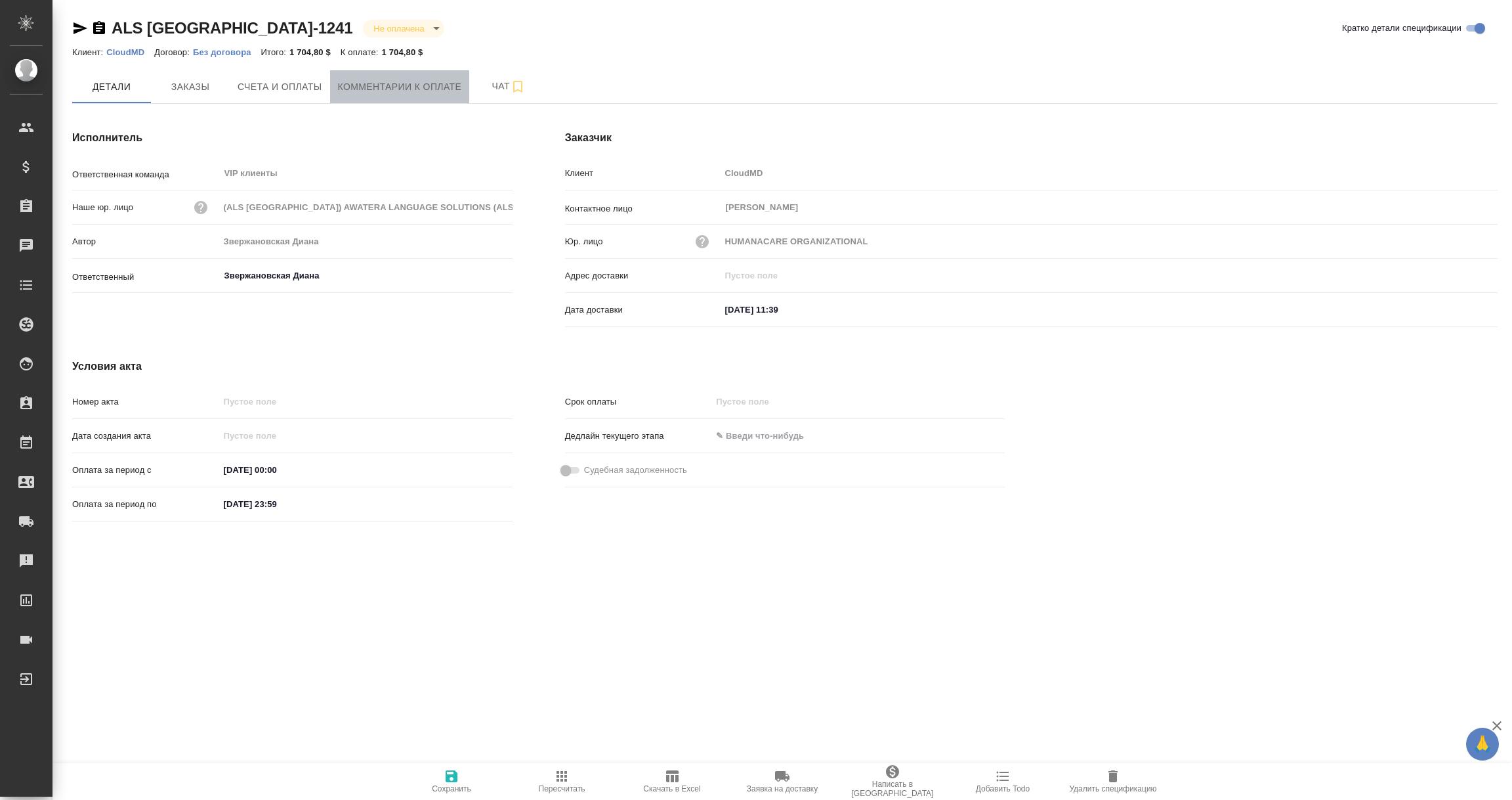
click at [417, 84] on span "Комментарии к оплате" at bounding box center [400, 87] width 124 height 16
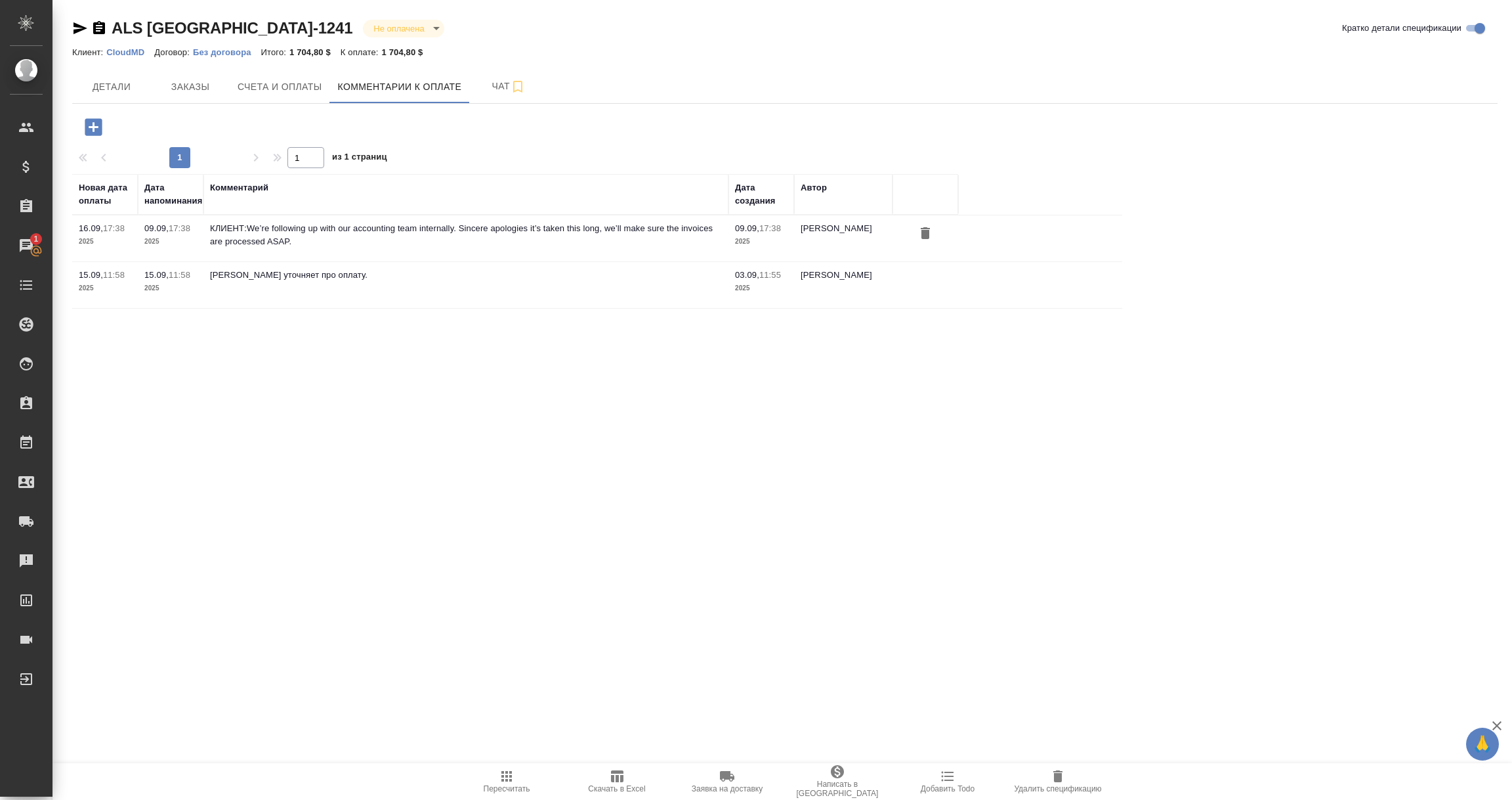
click at [97, 128] on icon "button" at bounding box center [93, 127] width 17 height 17
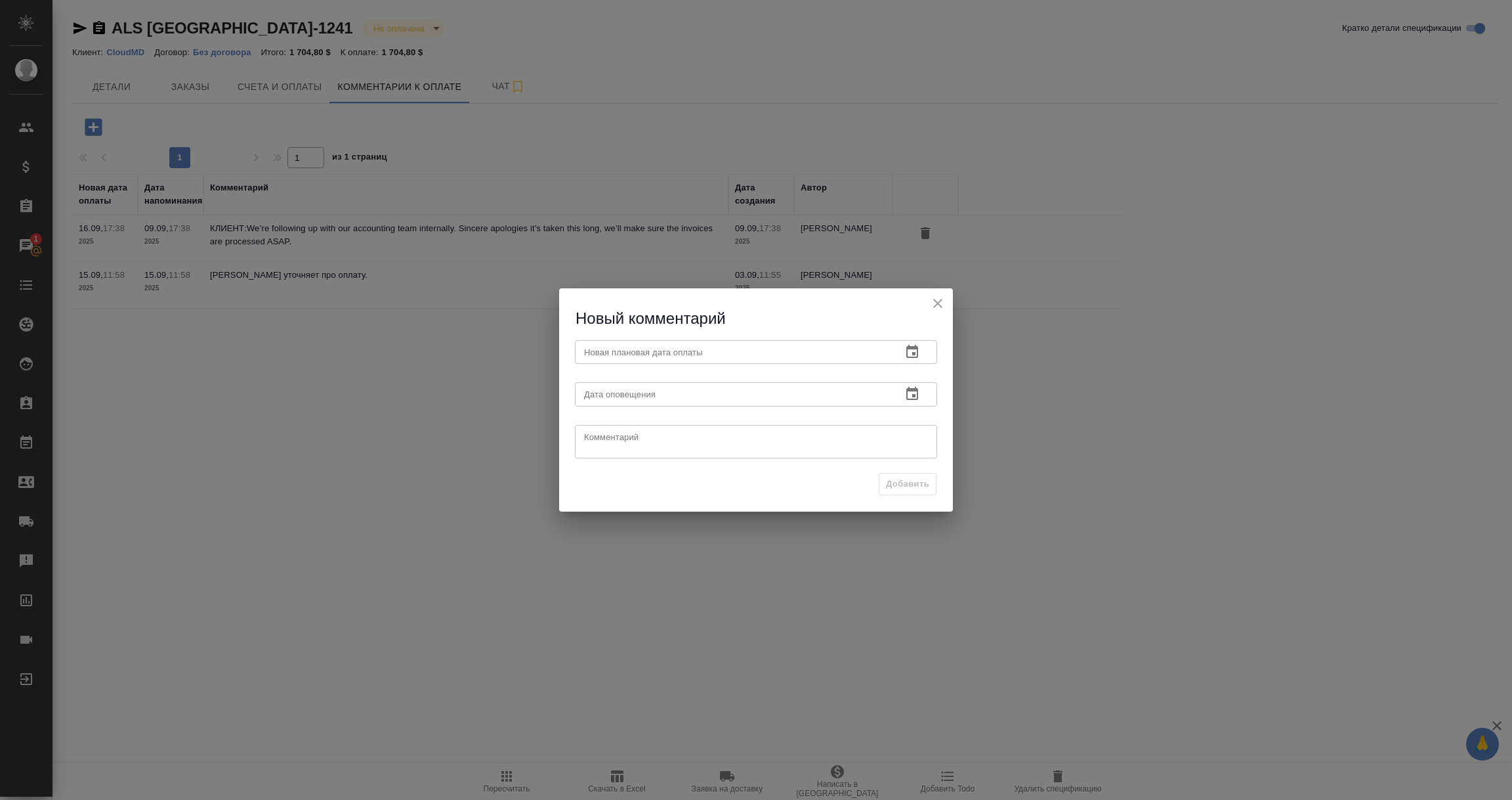
click at [916, 350] on icon "button" at bounding box center [912, 352] width 16 height 16
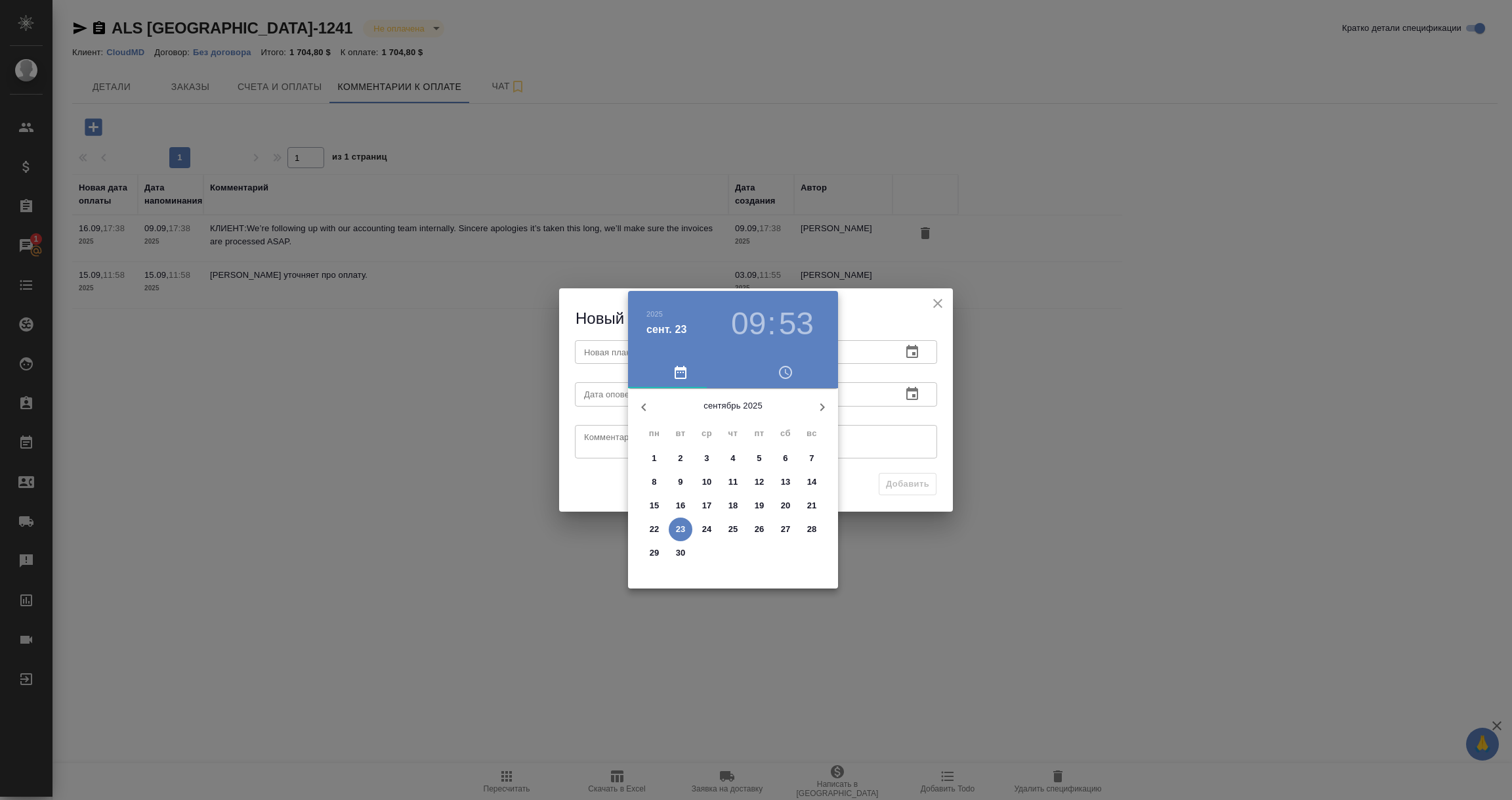
click at [681, 550] on p "30" at bounding box center [681, 553] width 10 height 13
type input "[DATE] 09:53"
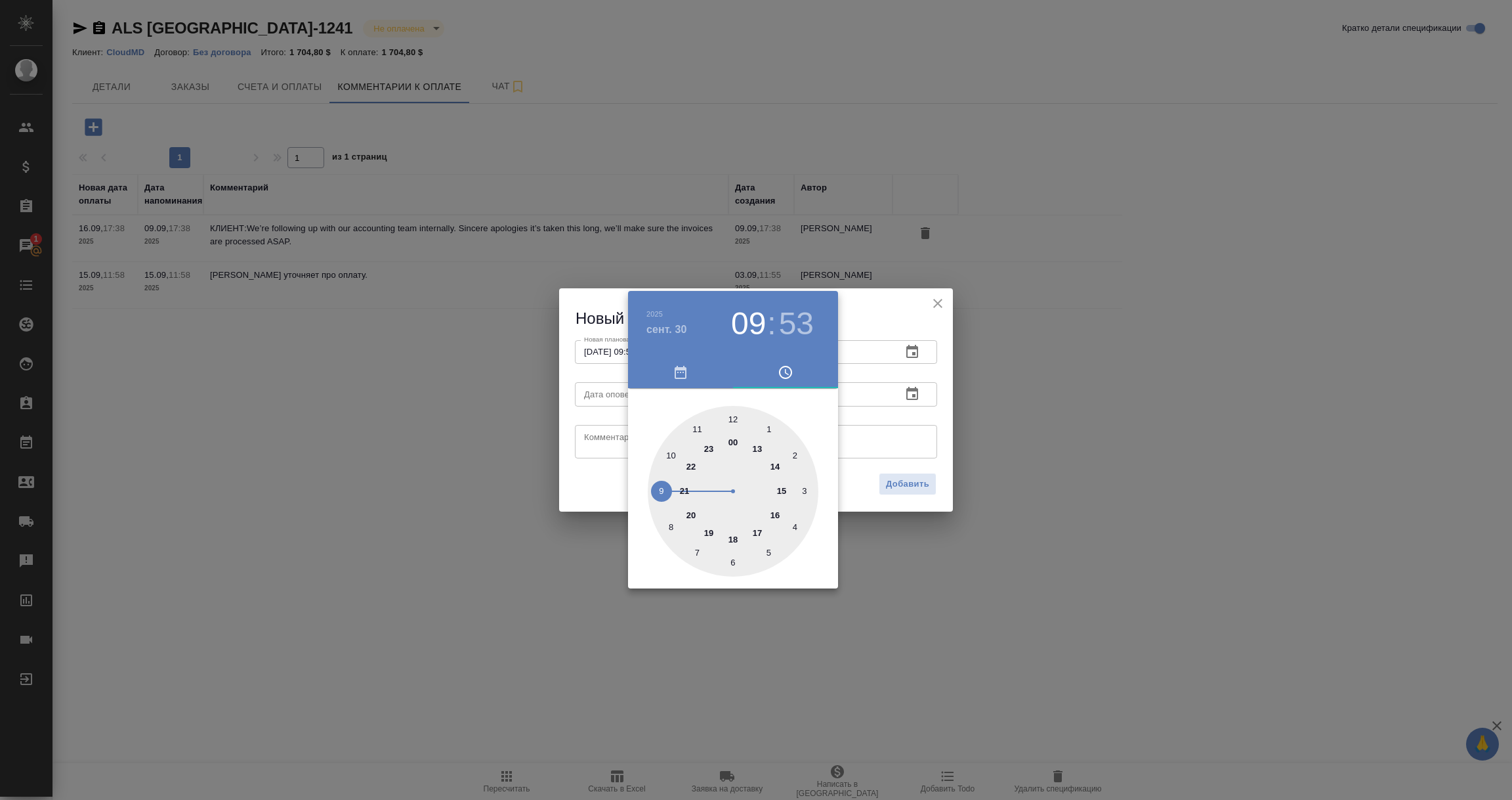
click at [907, 417] on div at bounding box center [756, 400] width 1512 height 800
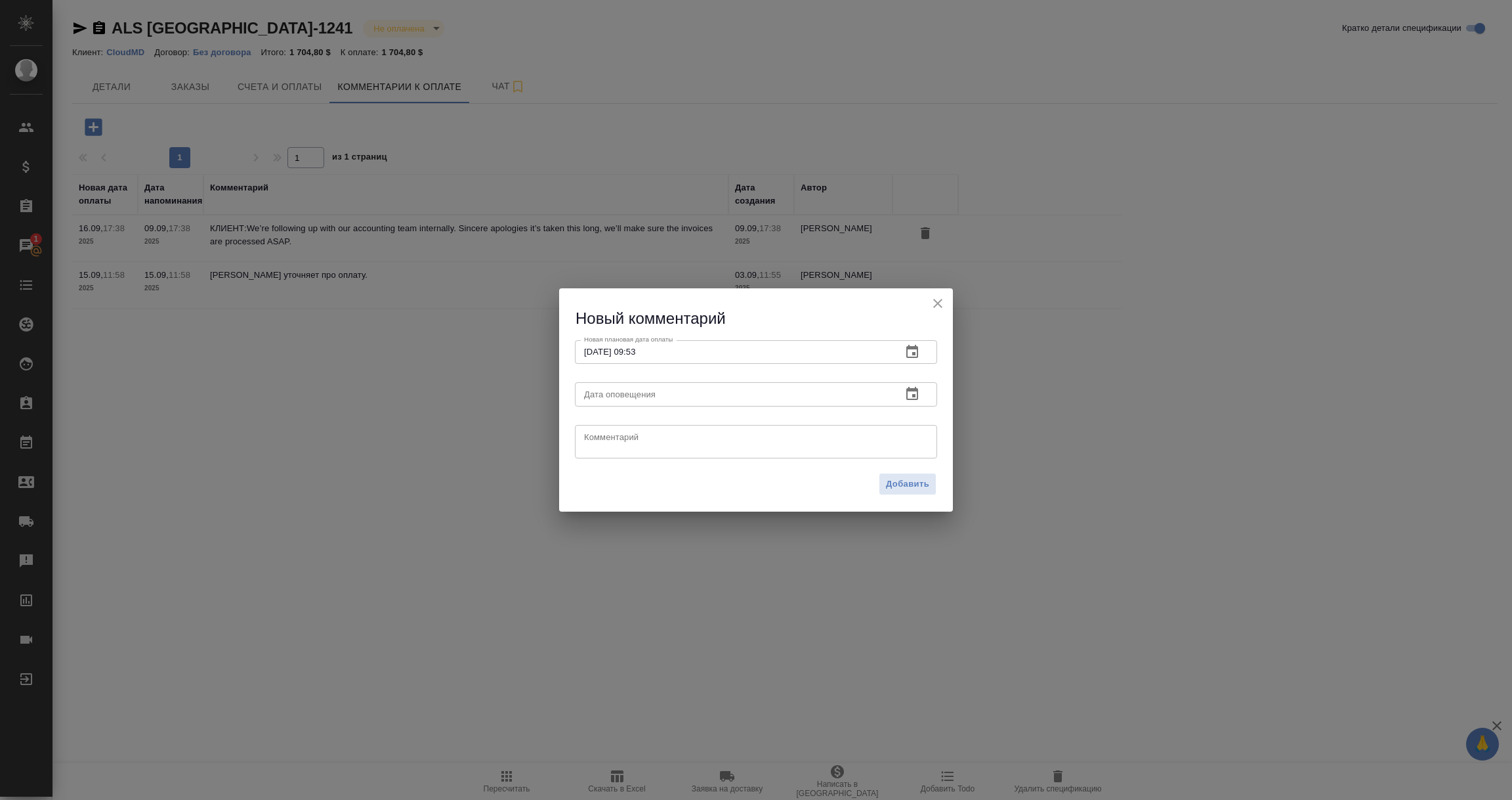
click at [910, 388] on icon "button" at bounding box center [912, 393] width 12 height 13
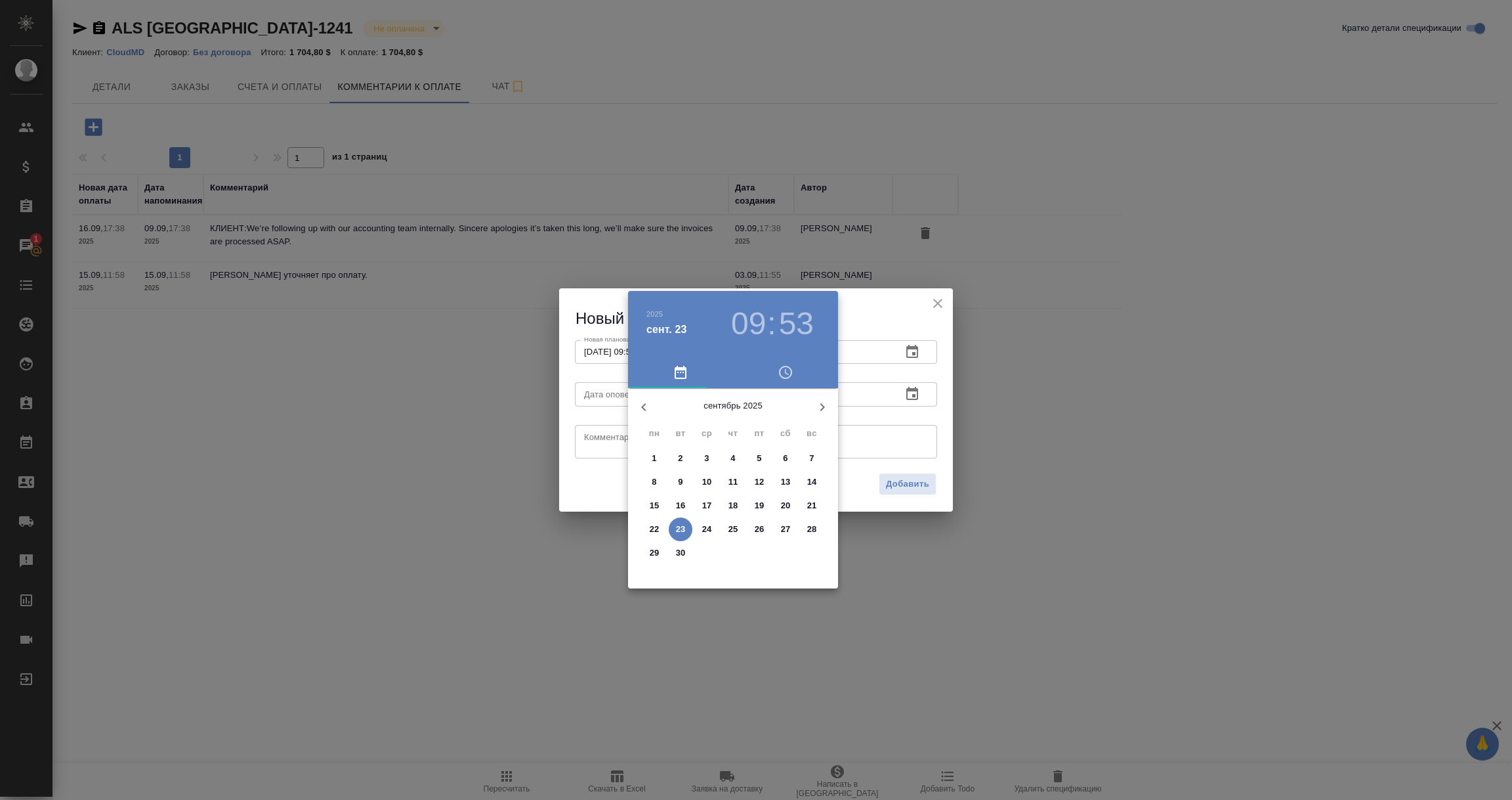
click at [678, 524] on p "23" at bounding box center [681, 529] width 10 height 13
type input "[DATE] 09:53"
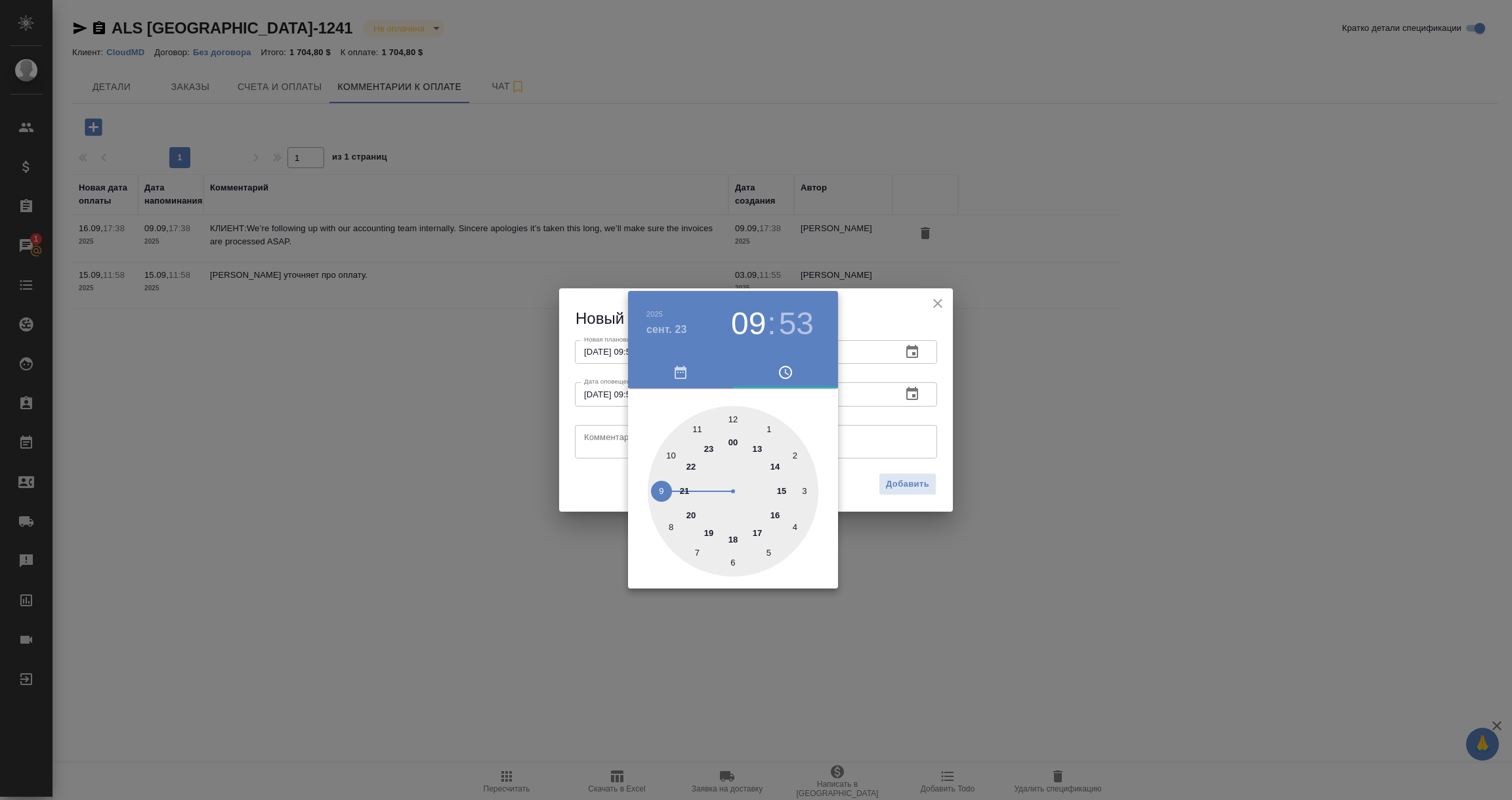
click at [607, 446] on div at bounding box center [756, 400] width 1512 height 800
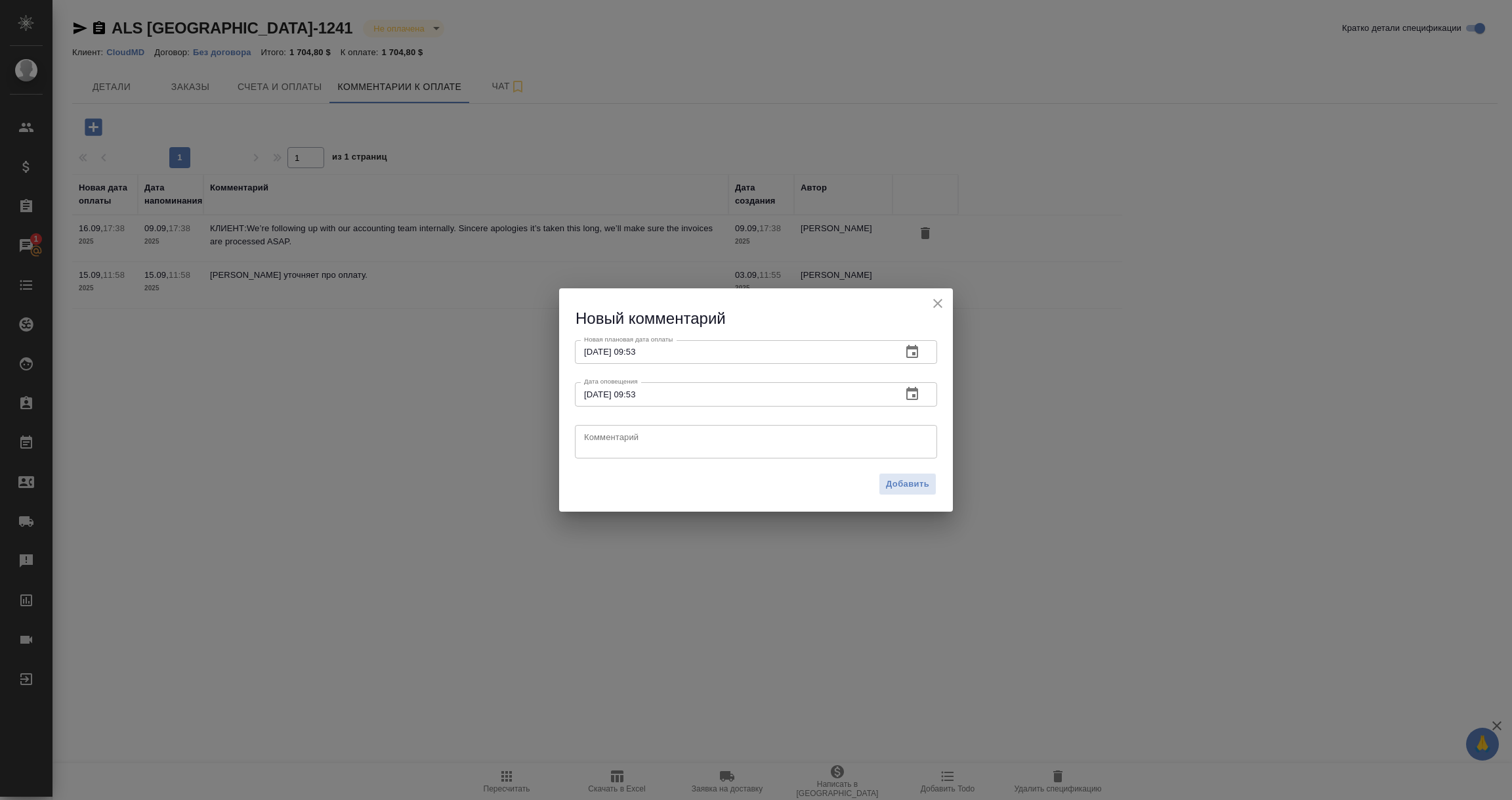
click at [607, 446] on textarea at bounding box center [756, 441] width 344 height 20
paste textarea "I’ve escalated the matter internally and we’ll get it resolved ASAP."
type textarea "КЛИЕНТ: I’ve escalated the matter internally and we’ll get it resolved ASAP."
click at [917, 486] on span "Добавить" at bounding box center [907, 484] width 43 height 15
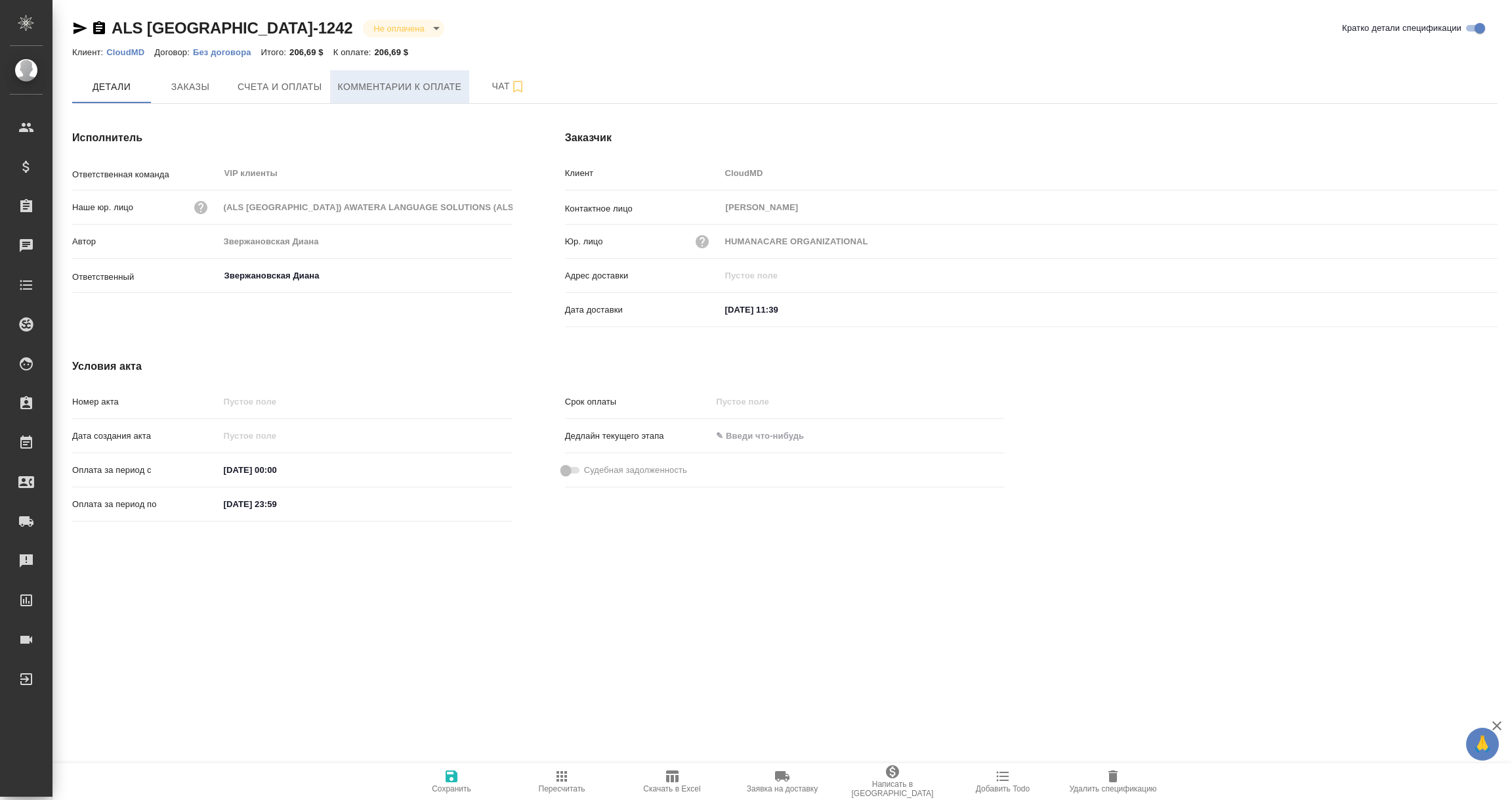
click at [435, 85] on span "Комментарии к оплате" at bounding box center [400, 87] width 124 height 16
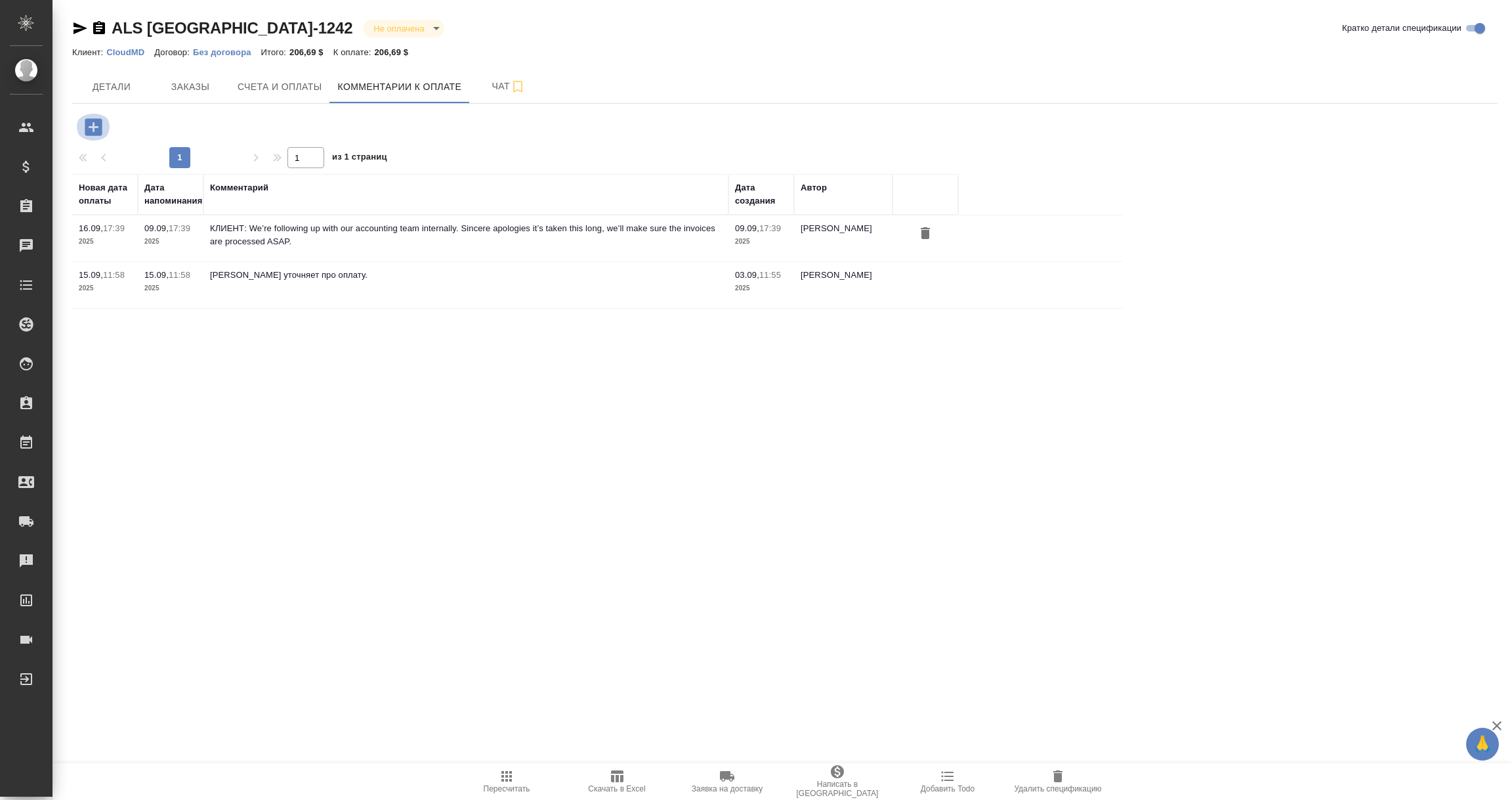
click at [96, 127] on icon "button" at bounding box center [93, 127] width 23 height 23
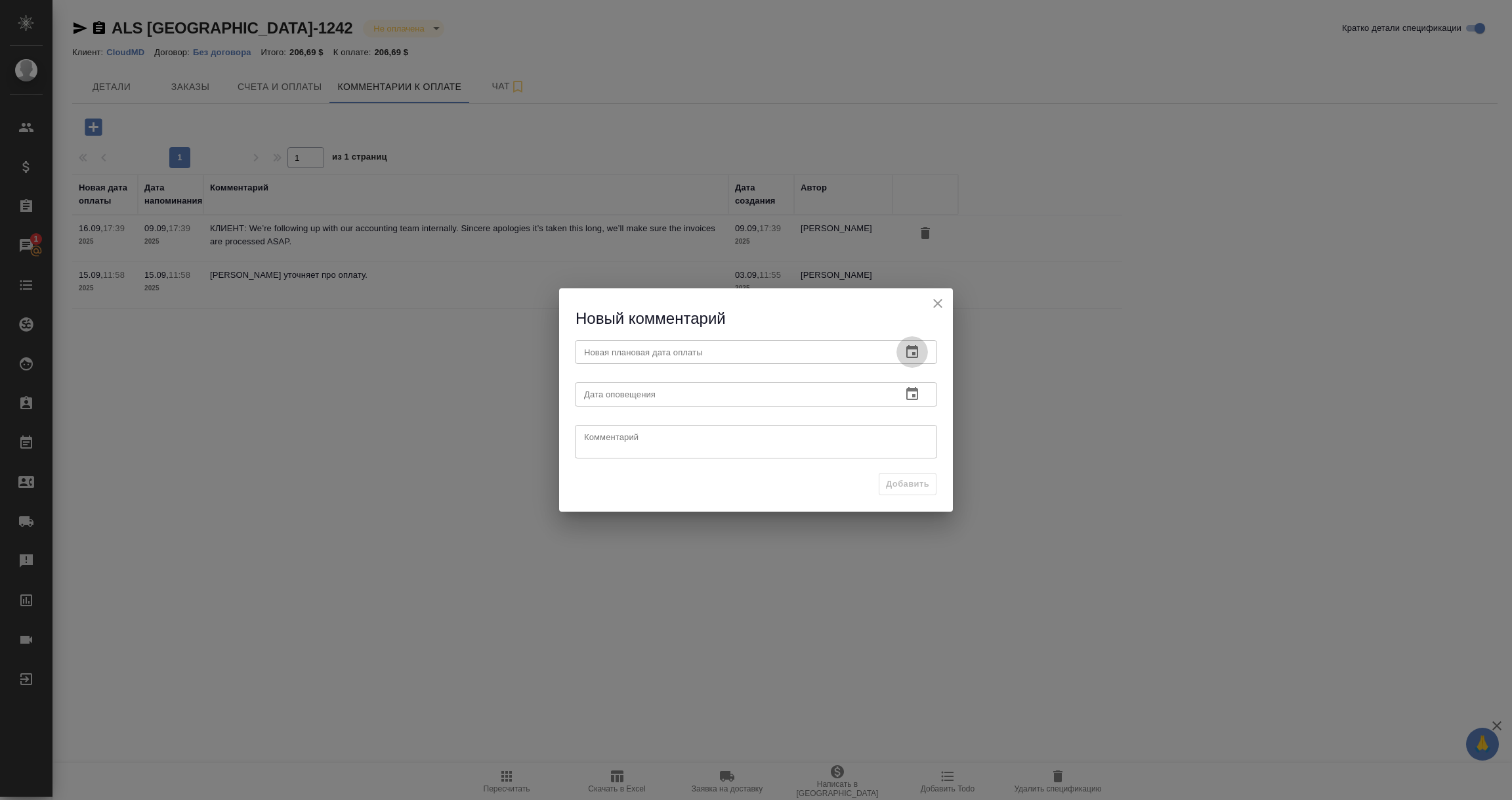
click at [911, 350] on icon "button" at bounding box center [912, 352] width 16 height 16
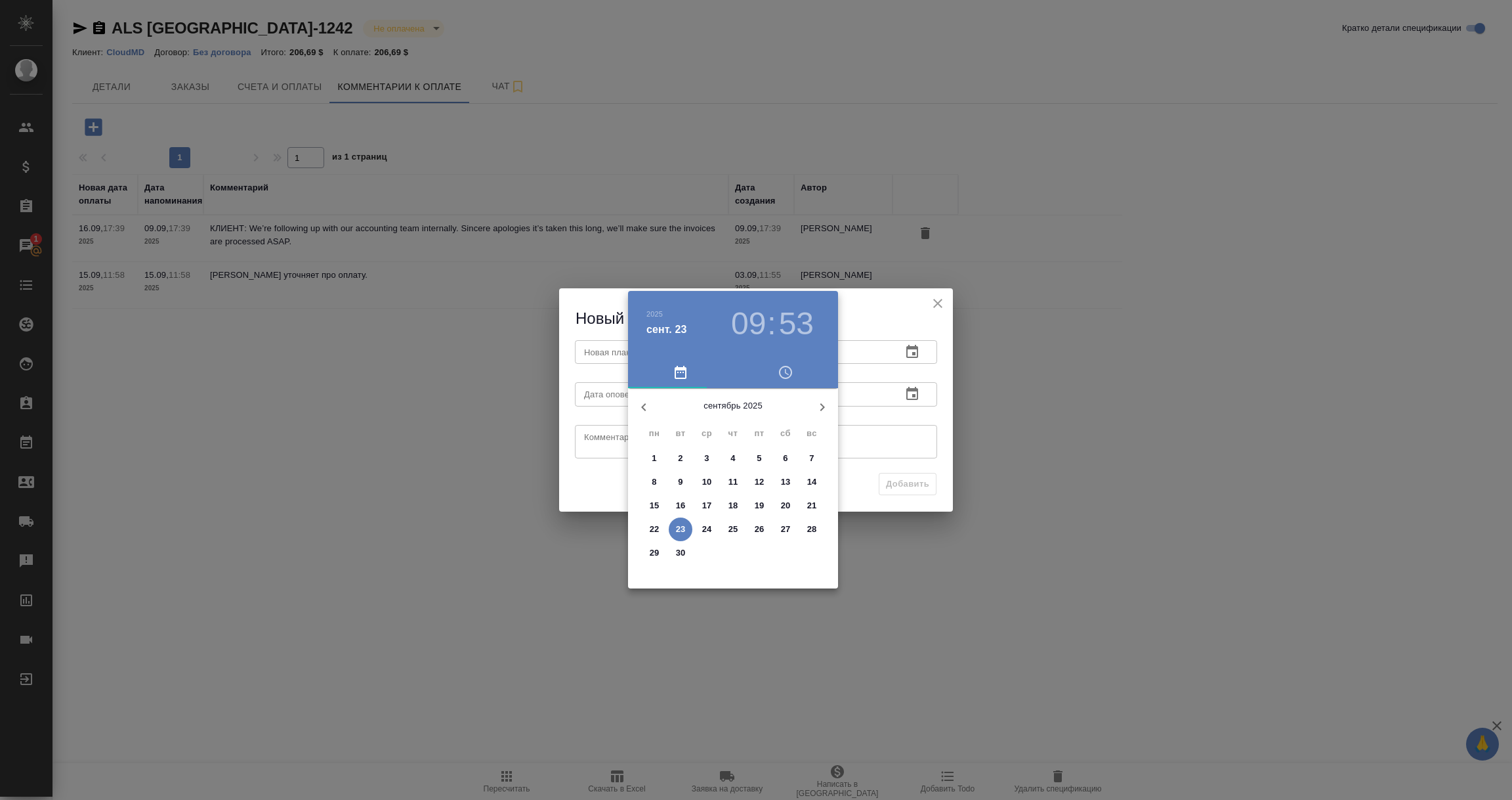
click at [682, 553] on p "30" at bounding box center [681, 553] width 10 height 13
type input "[DATE] 09:53"
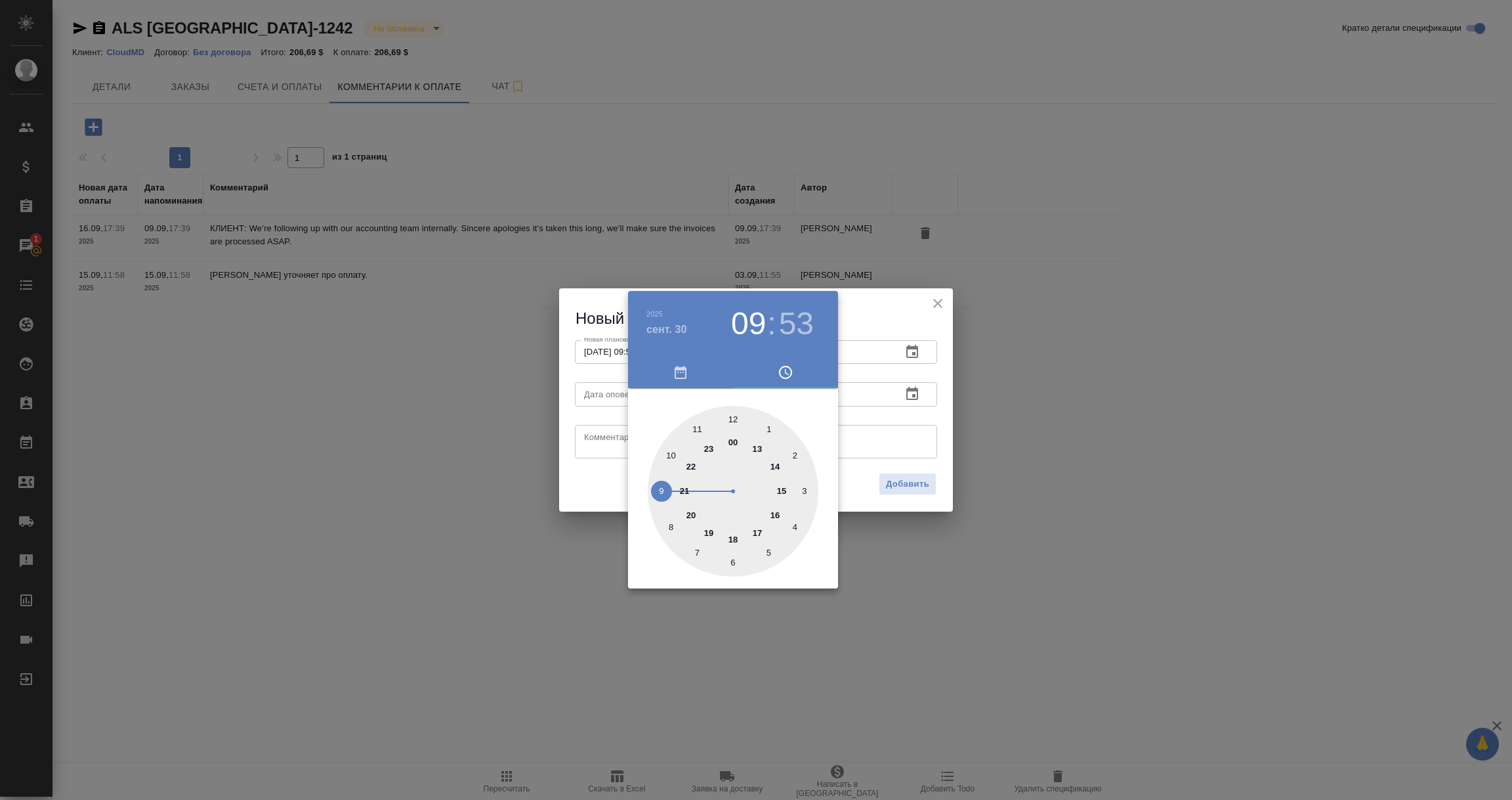
click at [879, 418] on div at bounding box center [756, 400] width 1512 height 800
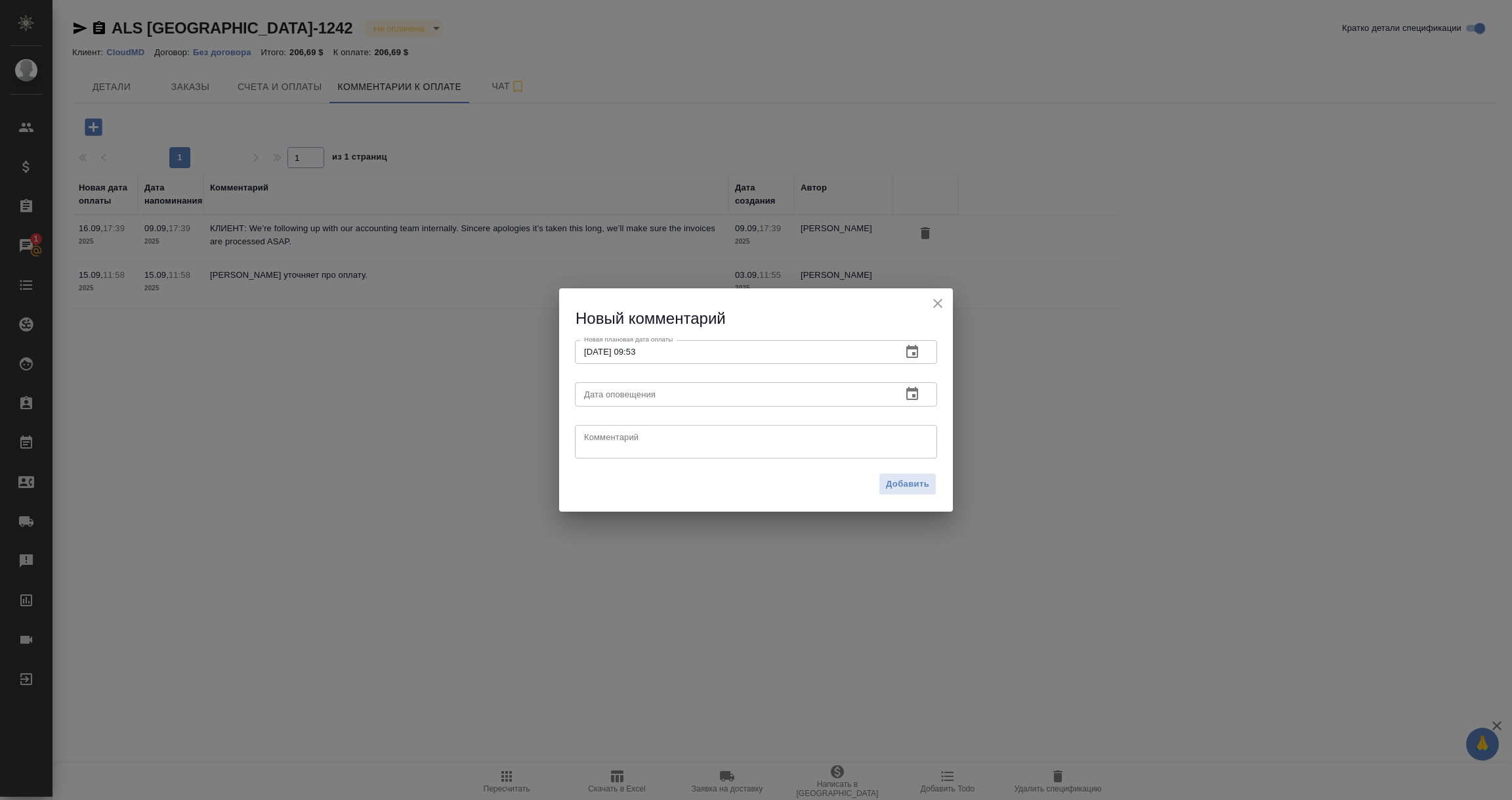
click at [912, 395] on icon "button" at bounding box center [912, 393] width 12 height 13
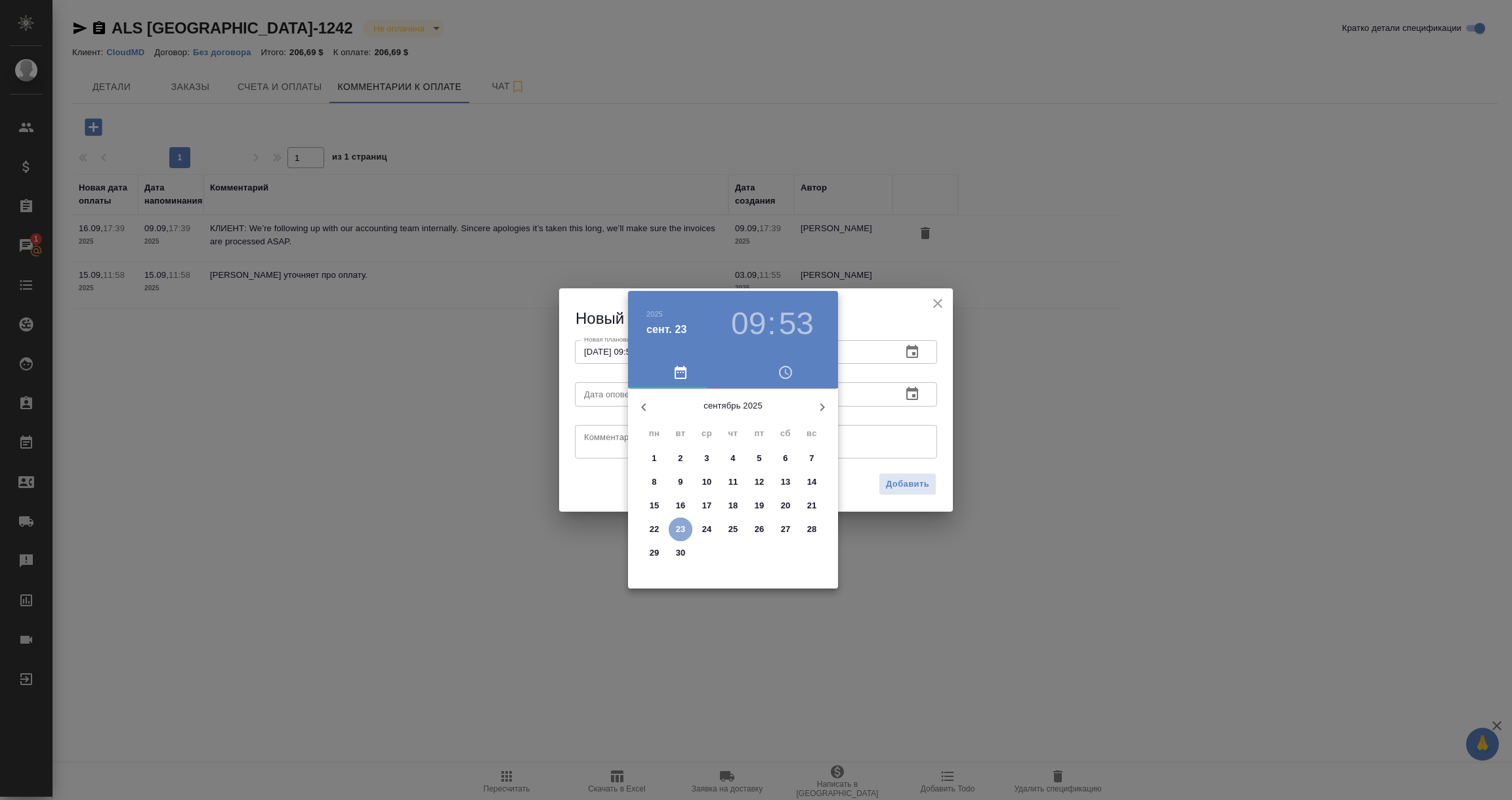
click at [680, 525] on p "23" at bounding box center [681, 529] width 10 height 13
type input "[DATE] 09:53"
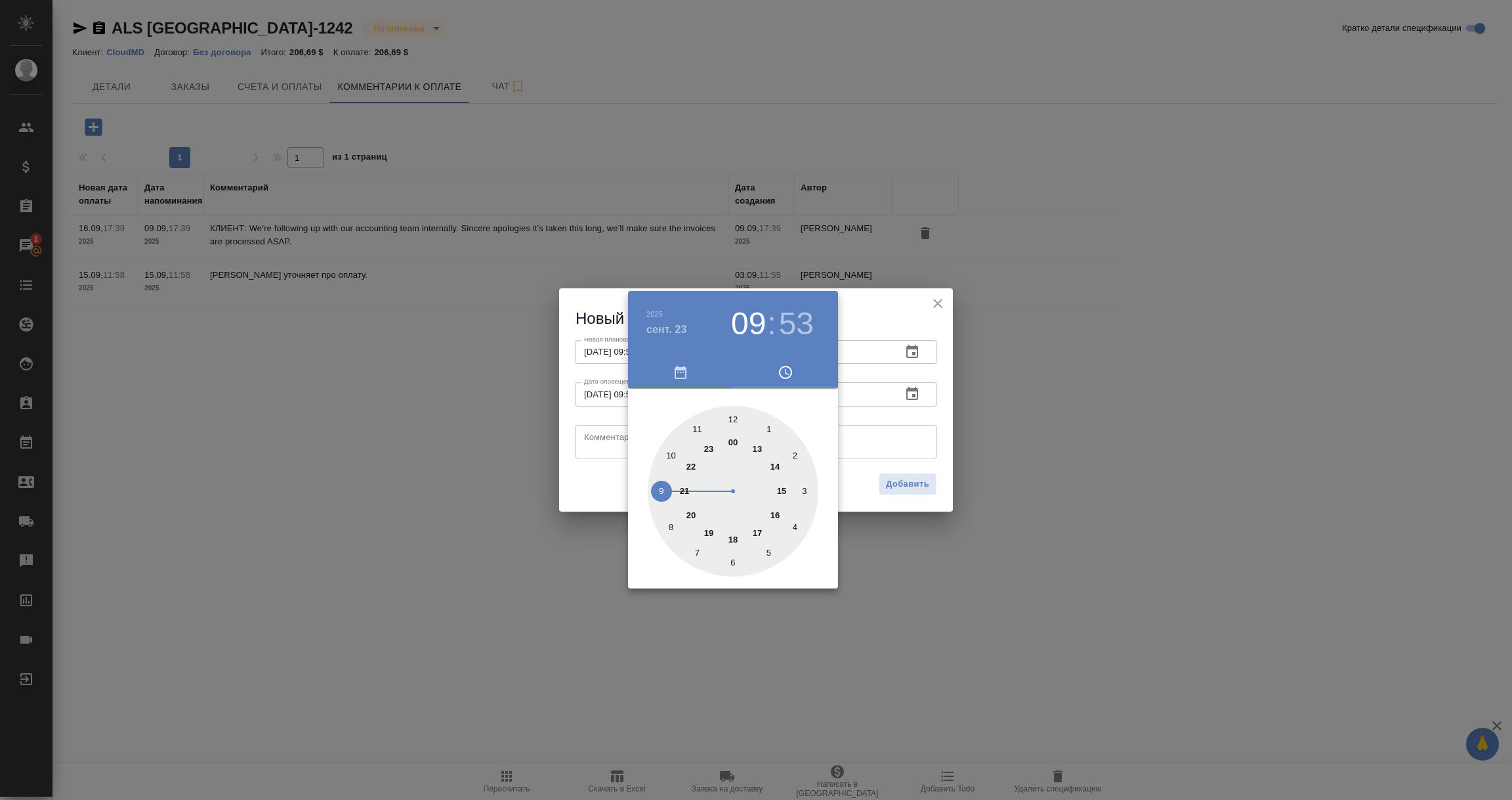
click at [593, 434] on div at bounding box center [756, 400] width 1512 height 800
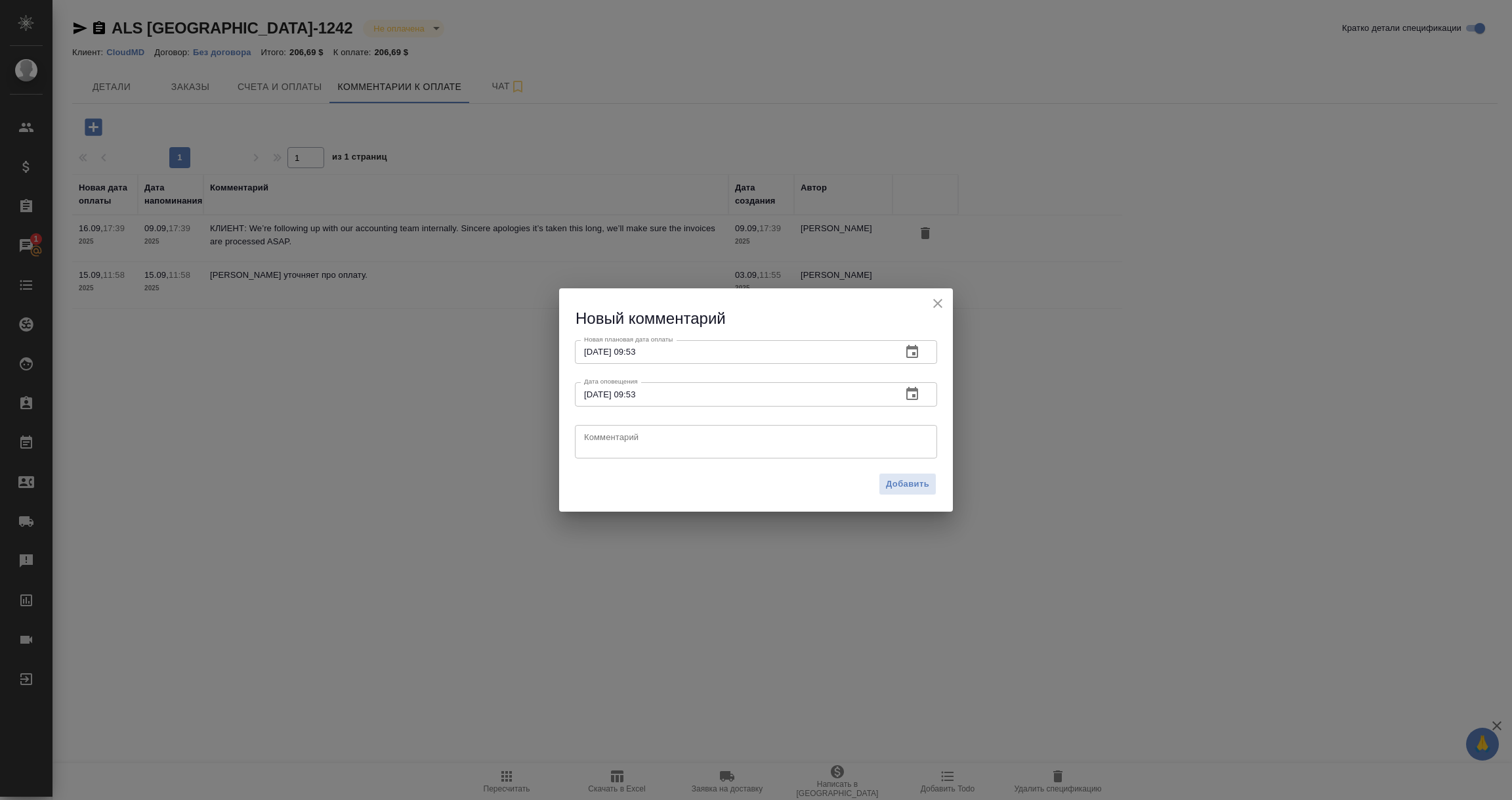
click at [593, 434] on textarea at bounding box center [756, 441] width 344 height 20
paste textarea "I’ve escalated the matter internally and we’ll get it resolved ASAP."
type textarea "КЛИЕНТ: I’ve escalated the matter internally and we’ll get it resolved ASAP."
click at [917, 480] on span "Добавить" at bounding box center [907, 484] width 43 height 15
